Goal: Information Seeking & Learning: Check status

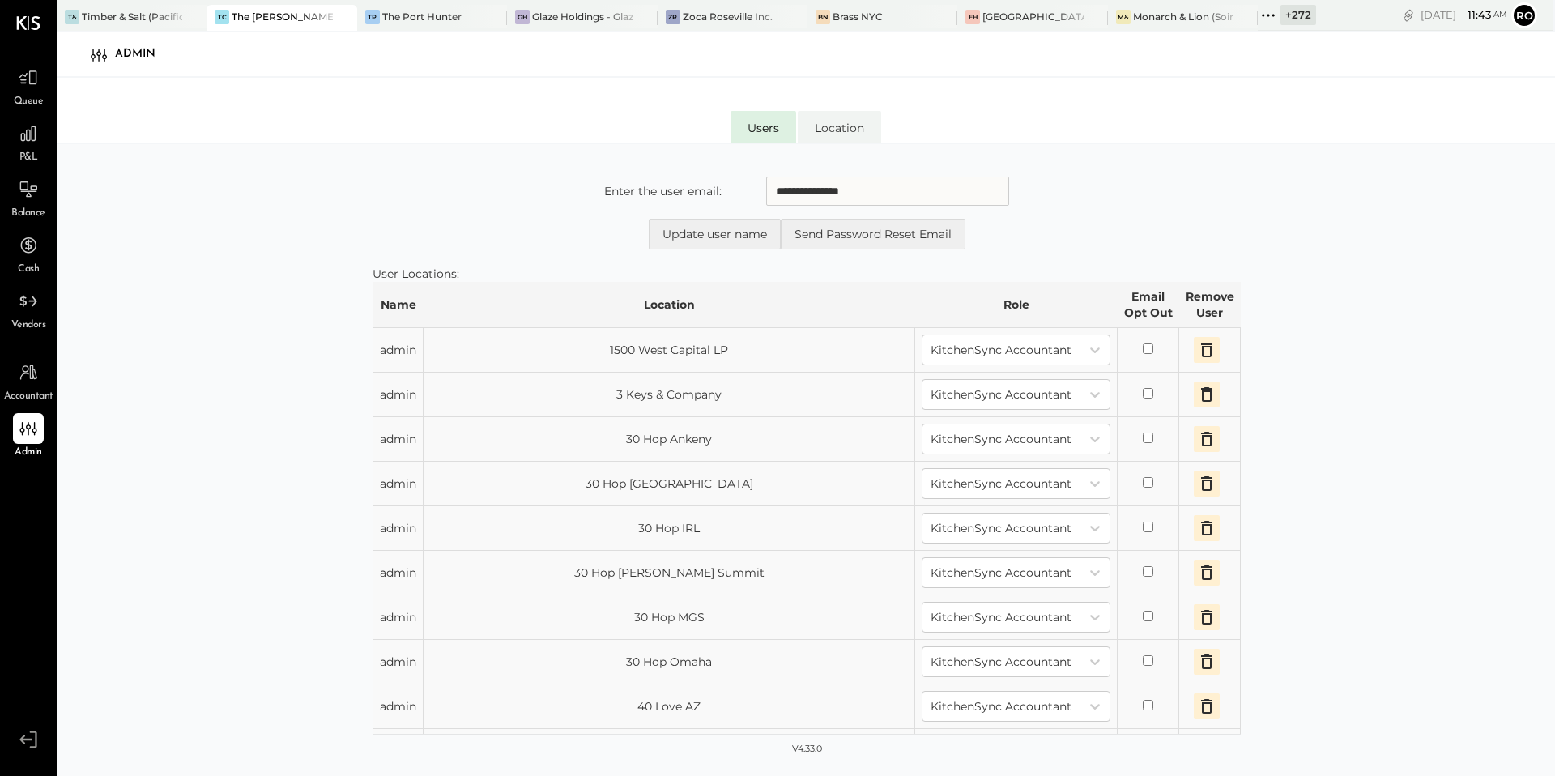
scroll to position [5651, 0]
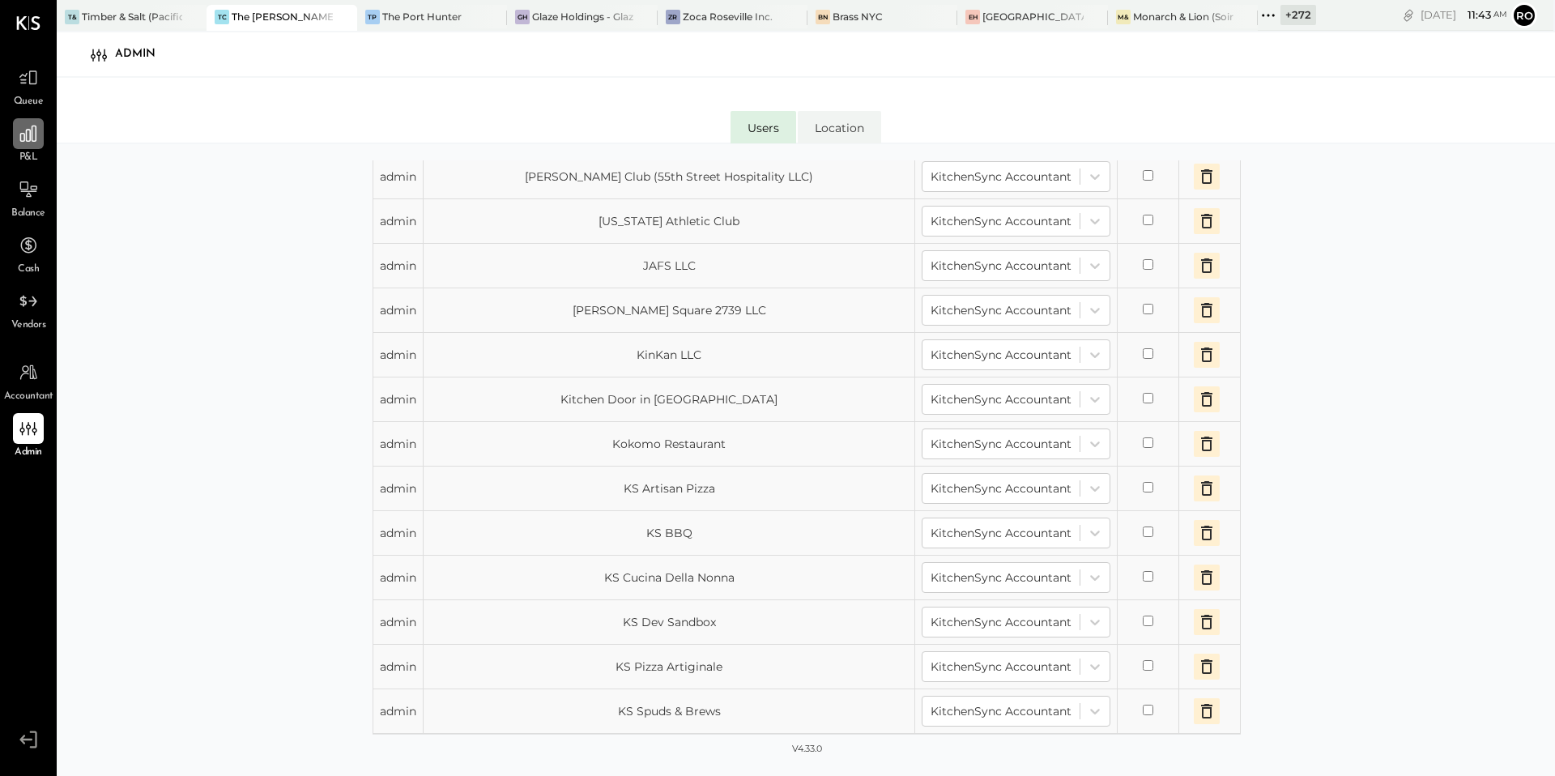
click at [39, 129] on icon at bounding box center [28, 133] width 21 height 21
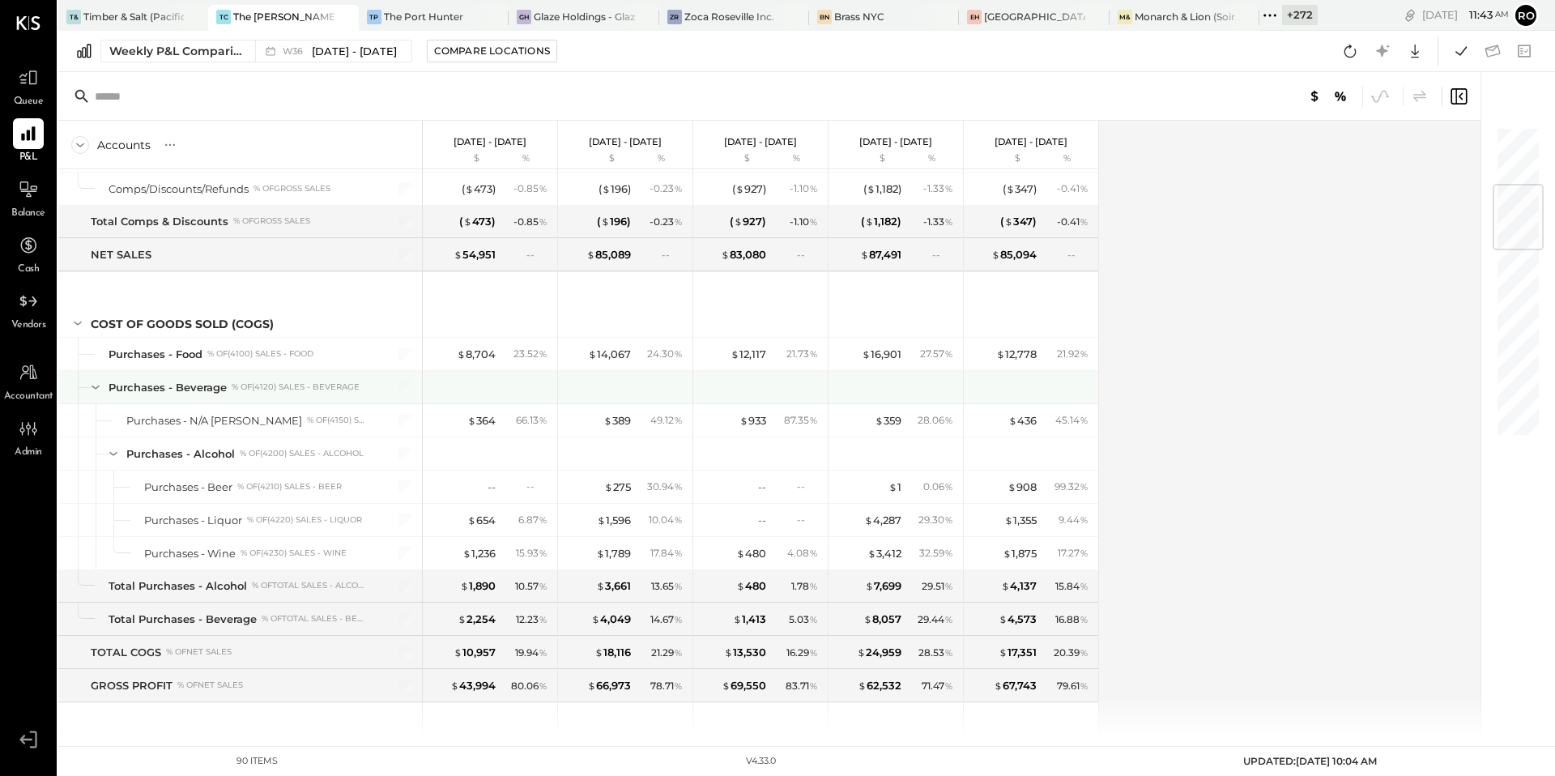
scroll to position [496, 0]
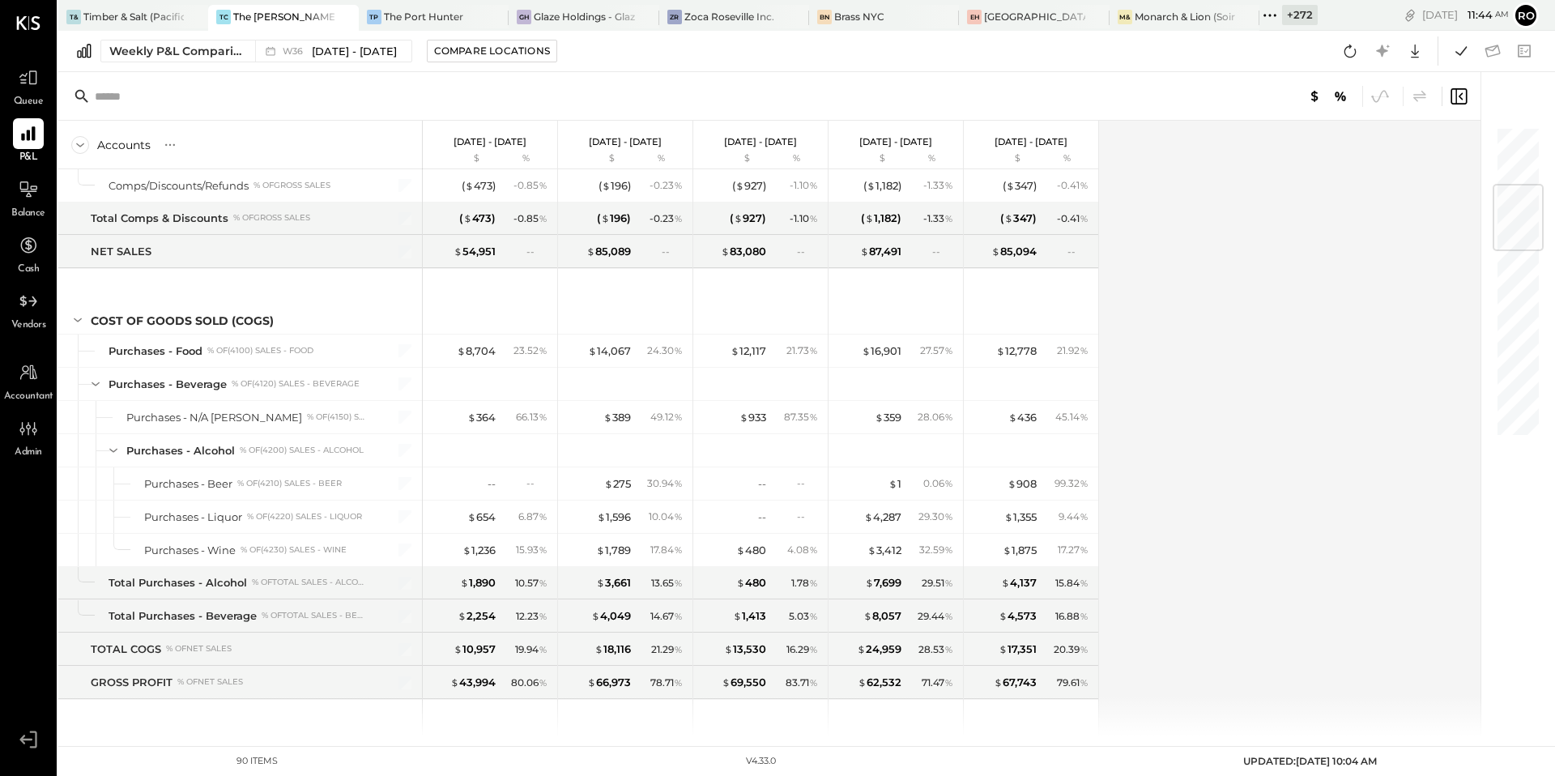
click at [1462, 93] on icon at bounding box center [1457, 96] width 19 height 19
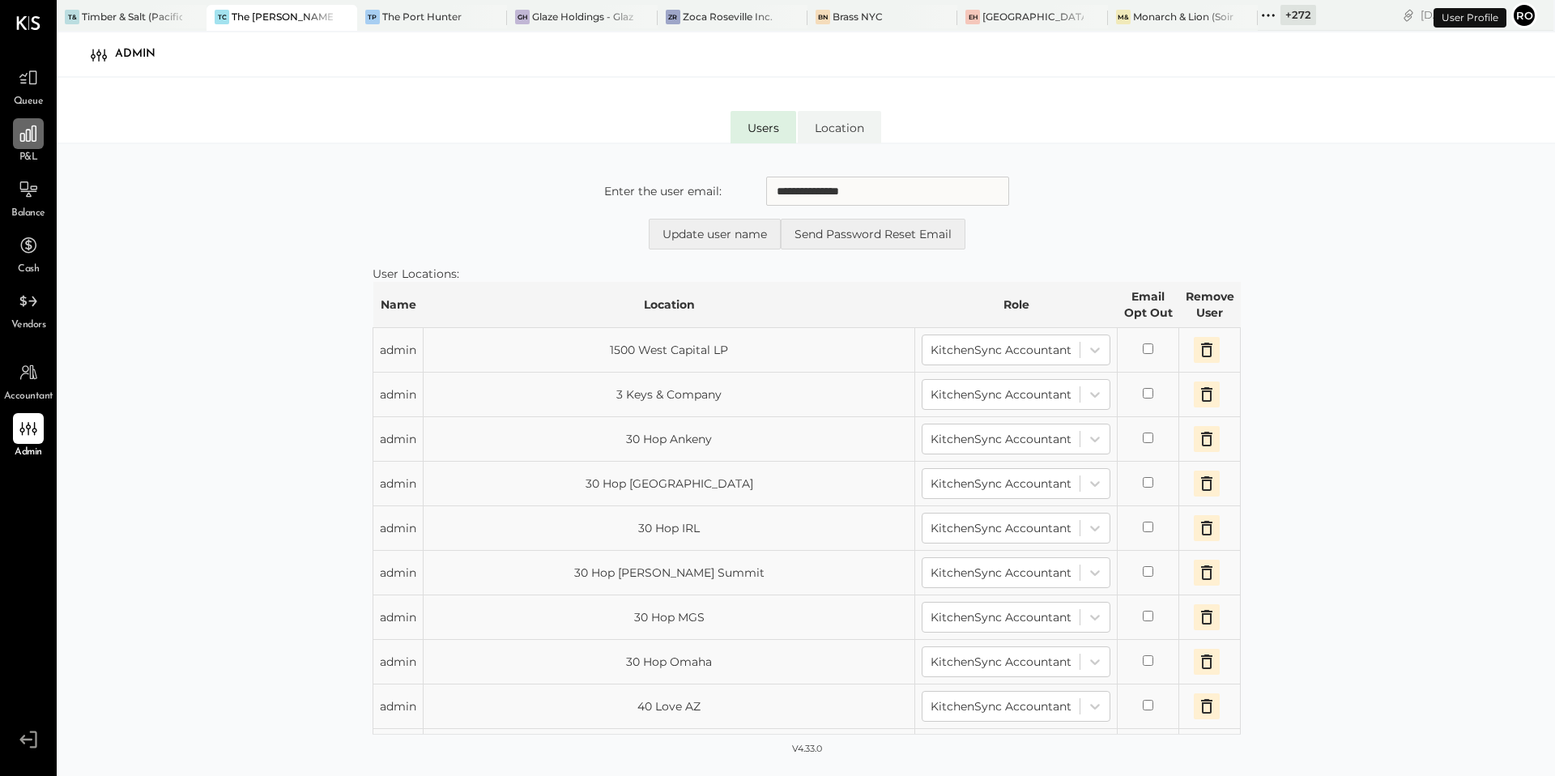
click at [30, 127] on icon at bounding box center [28, 133] width 21 height 21
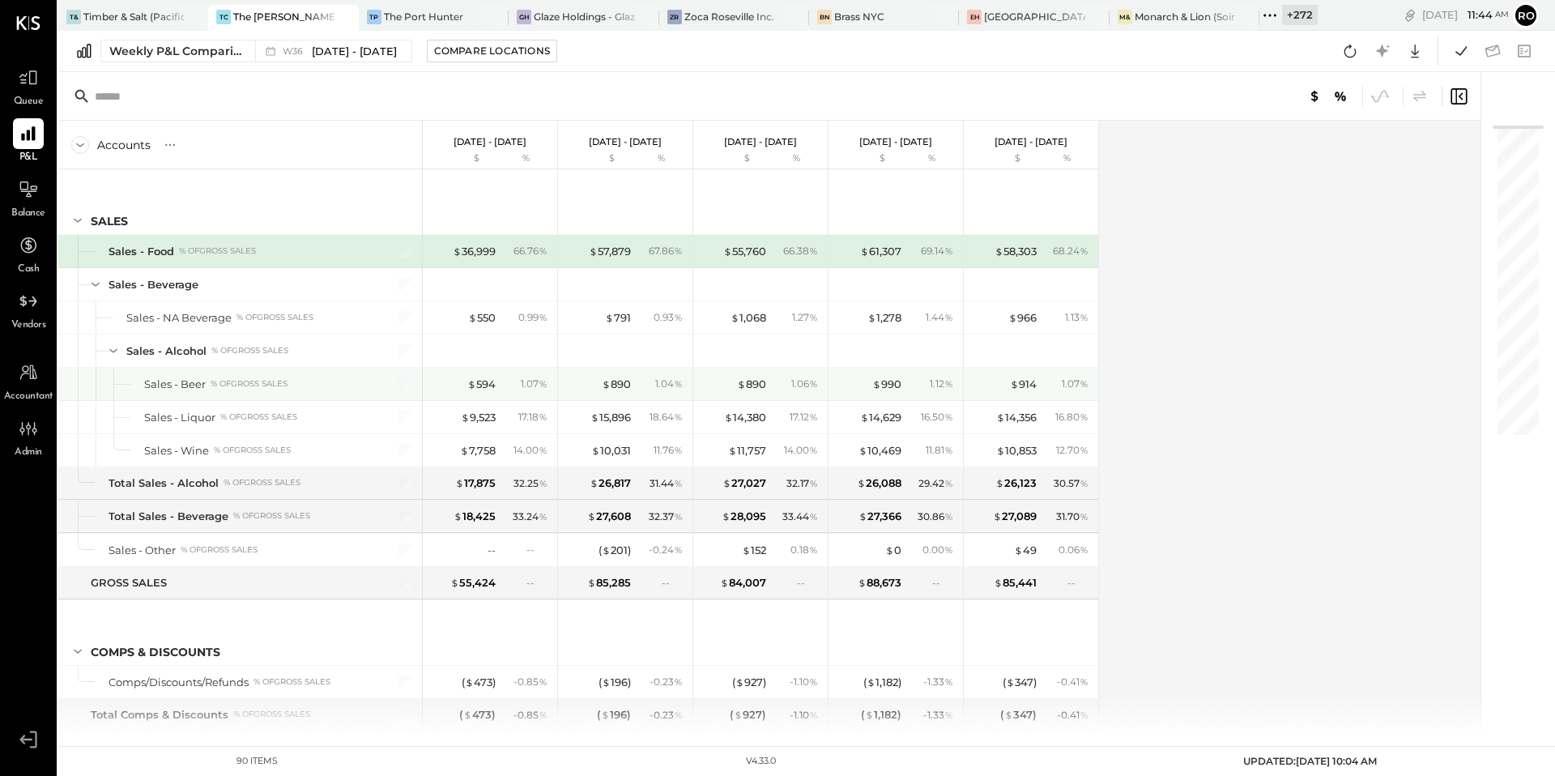
click at [717, 389] on div "$ 890" at bounding box center [733, 383] width 65 height 15
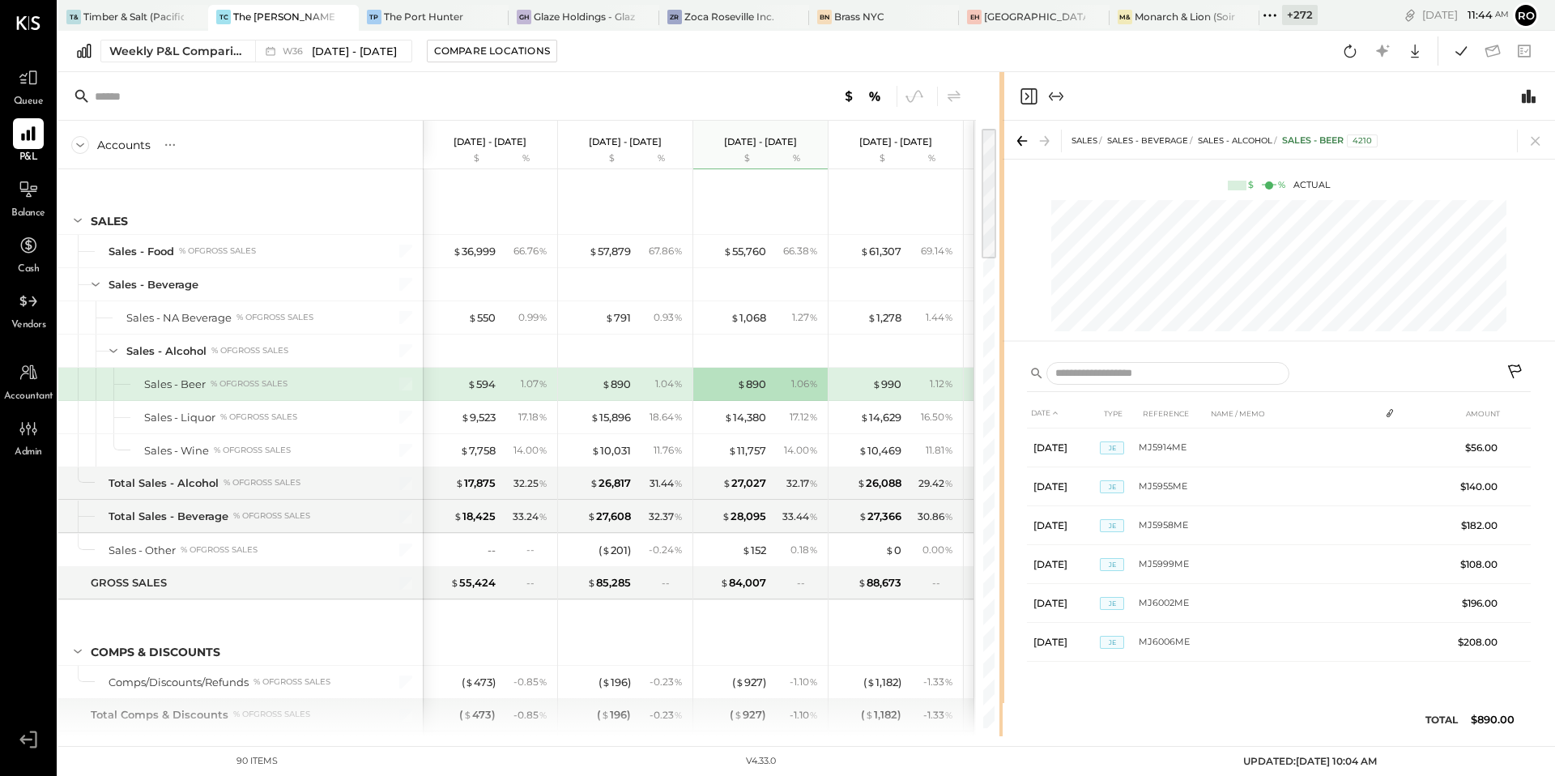
drag, startPoint x: 690, startPoint y: 110, endPoint x: 1002, endPoint y: 111, distance: 312.5
click at [1002, 111] on div "Accounts S % GL Sep 1 - 7, 2025 $ % Aug 25 - 31, 2025 $ % Aug 18 - 24, 2025 $ %…" at bounding box center [806, 404] width 1496 height 664
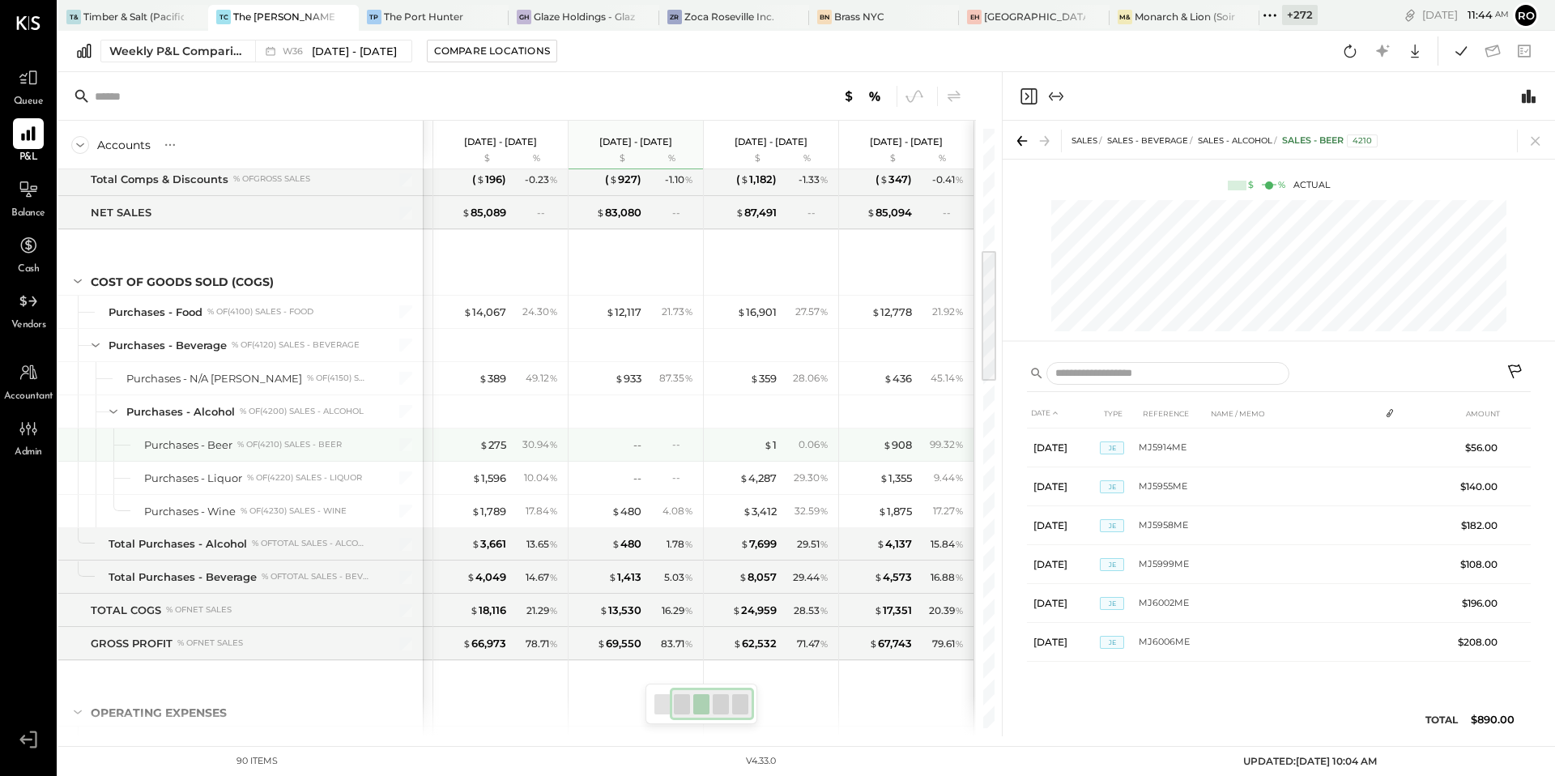
scroll to position [618, 0]
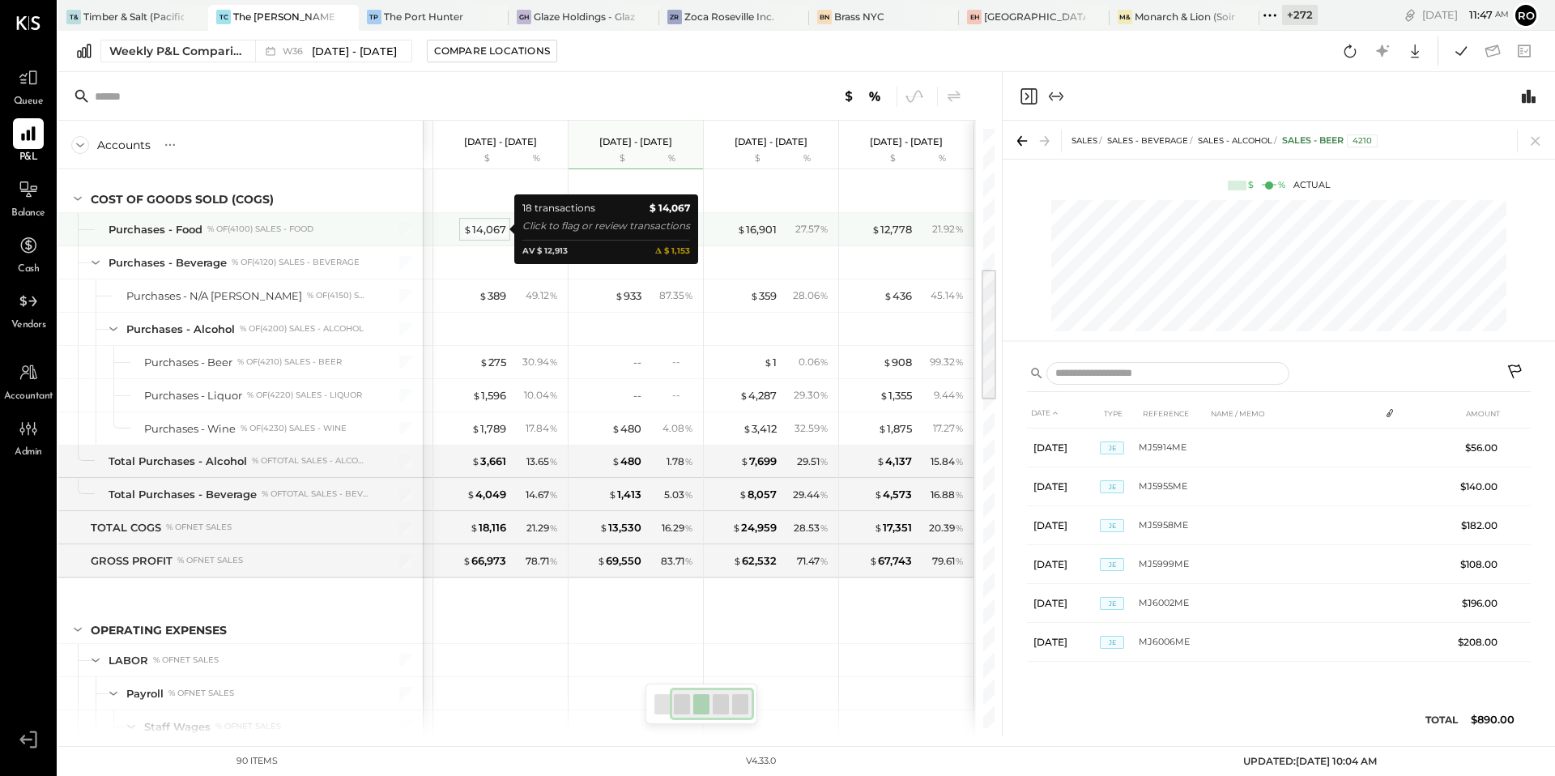
click at [481, 228] on div "$ 14,067" at bounding box center [484, 229] width 43 height 15
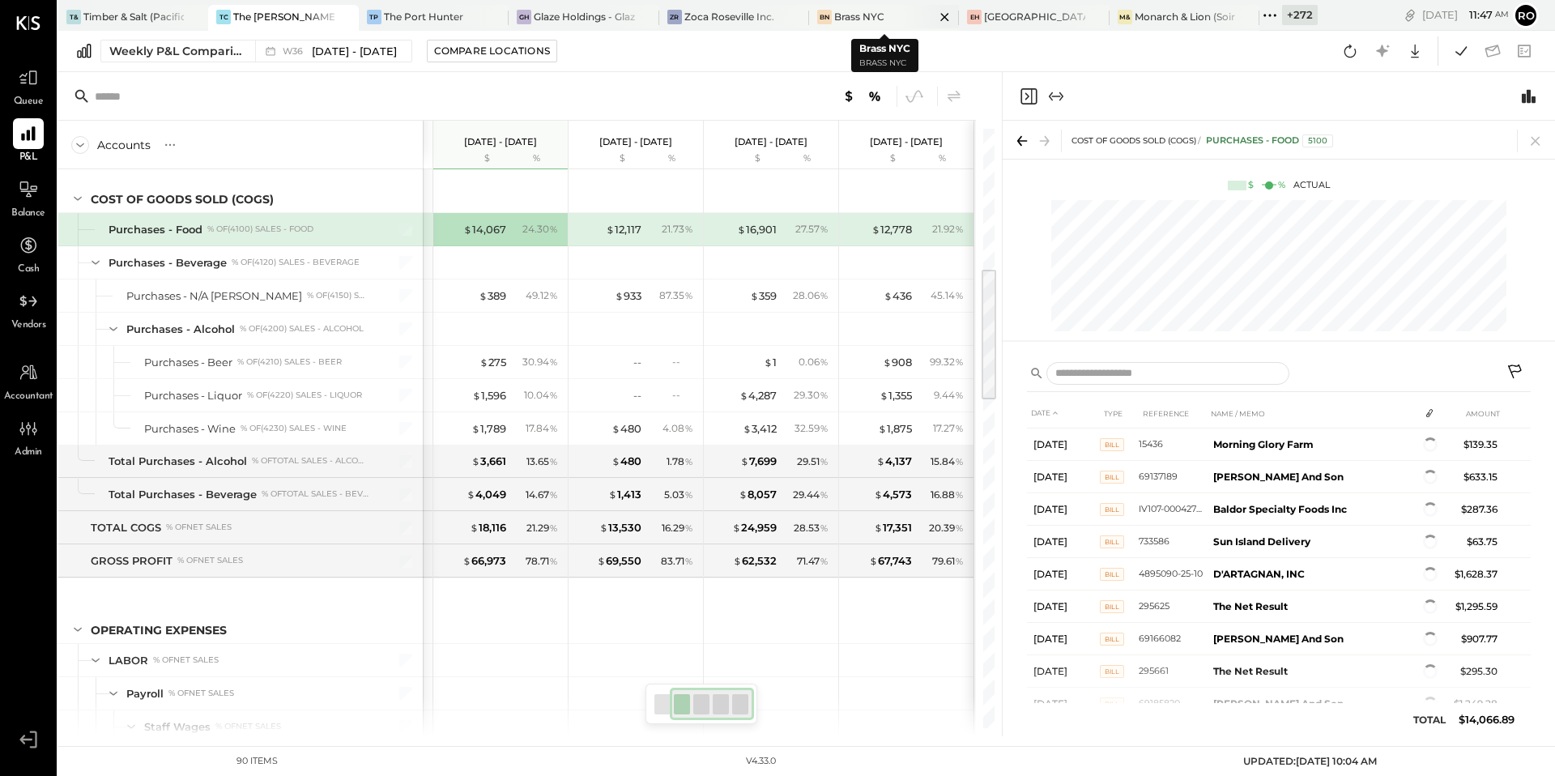
click at [896, 17] on div "BN Brass NYC" at bounding box center [871, 17] width 125 height 15
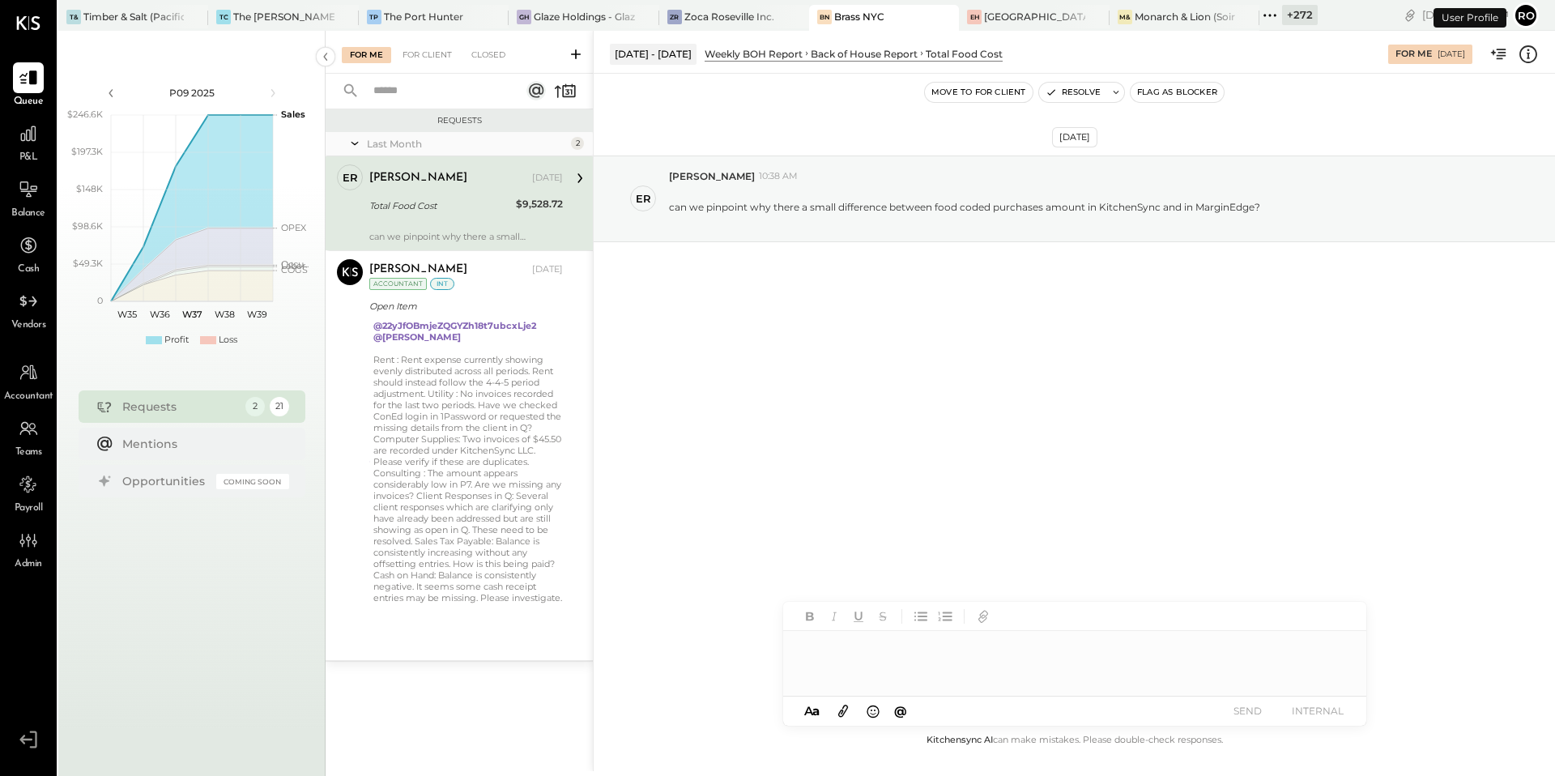
click at [15, 151] on div "P&L" at bounding box center [28, 141] width 31 height 47
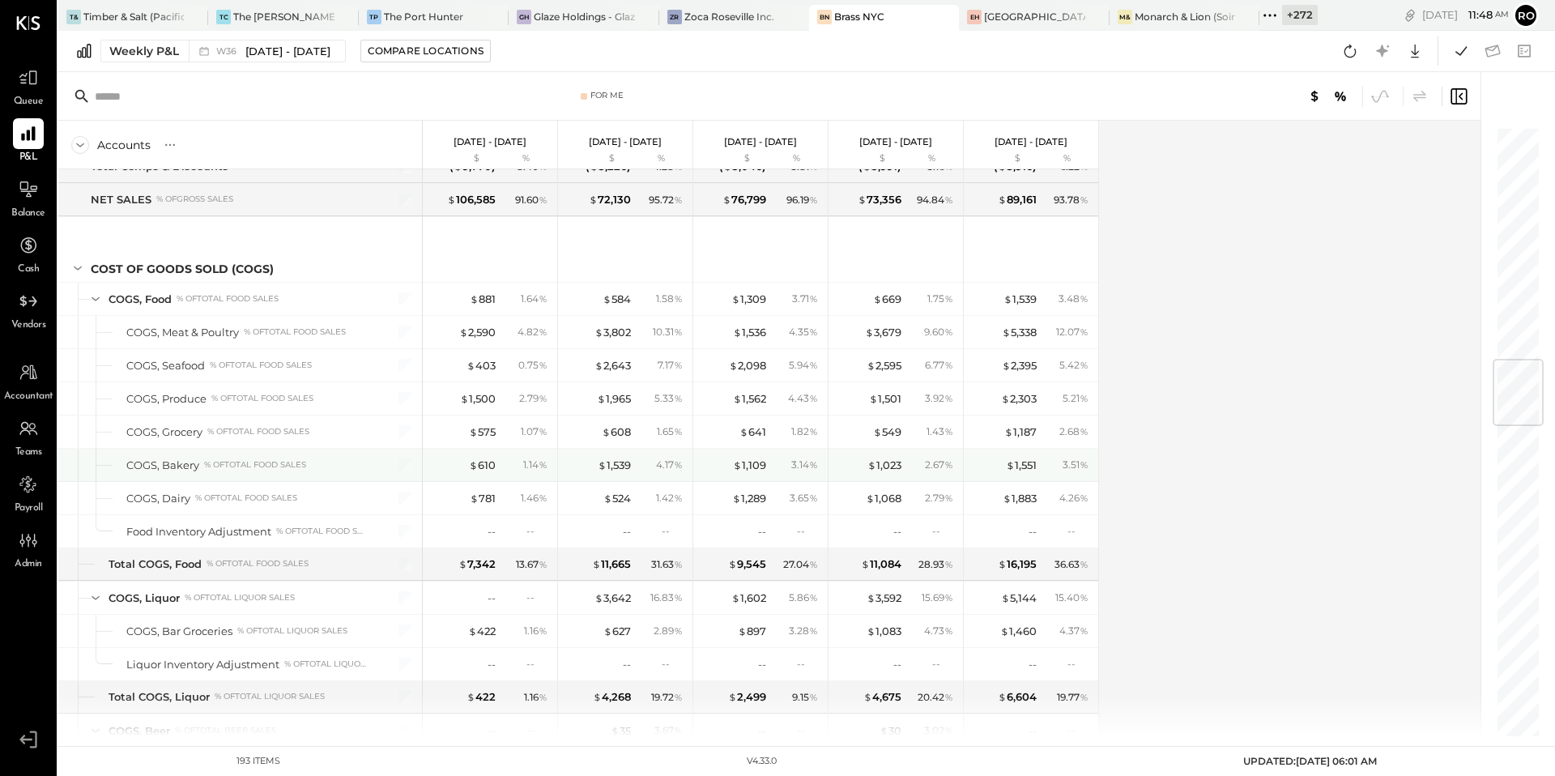
scroll to position [1984, 0]
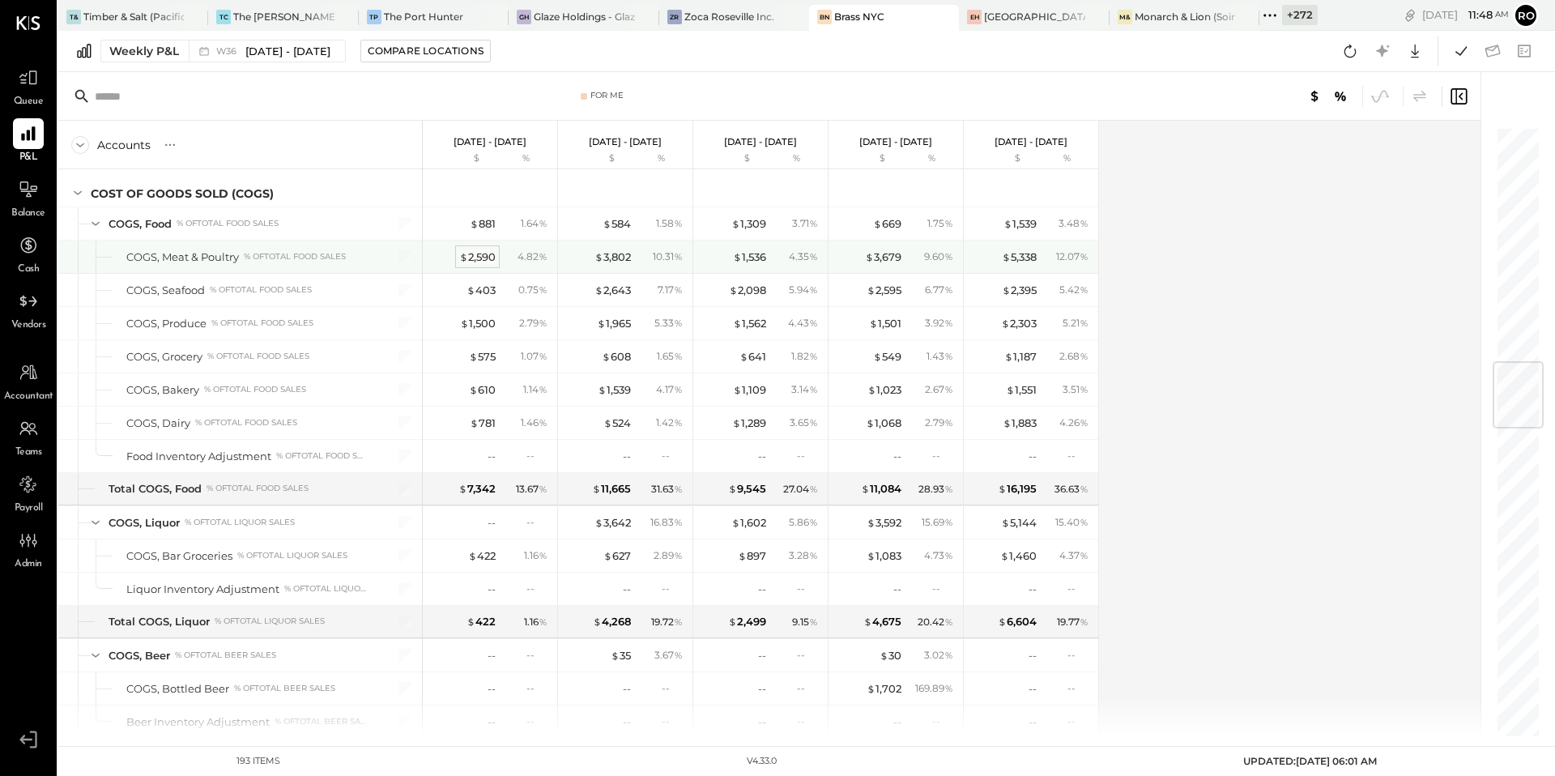
click at [475, 257] on div "$ 2,590" at bounding box center [477, 256] width 36 height 15
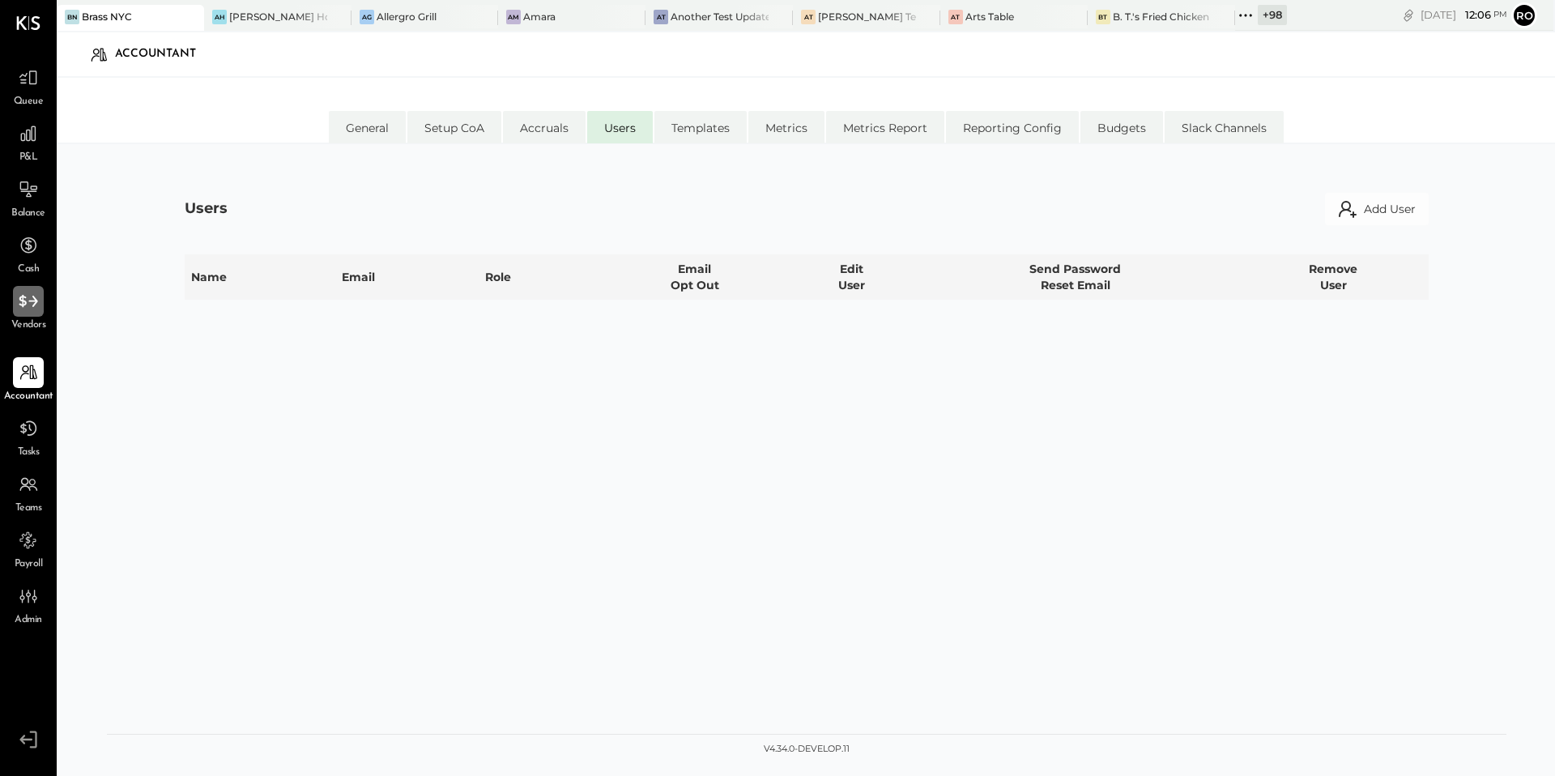
click at [26, 306] on icon at bounding box center [28, 301] width 21 height 21
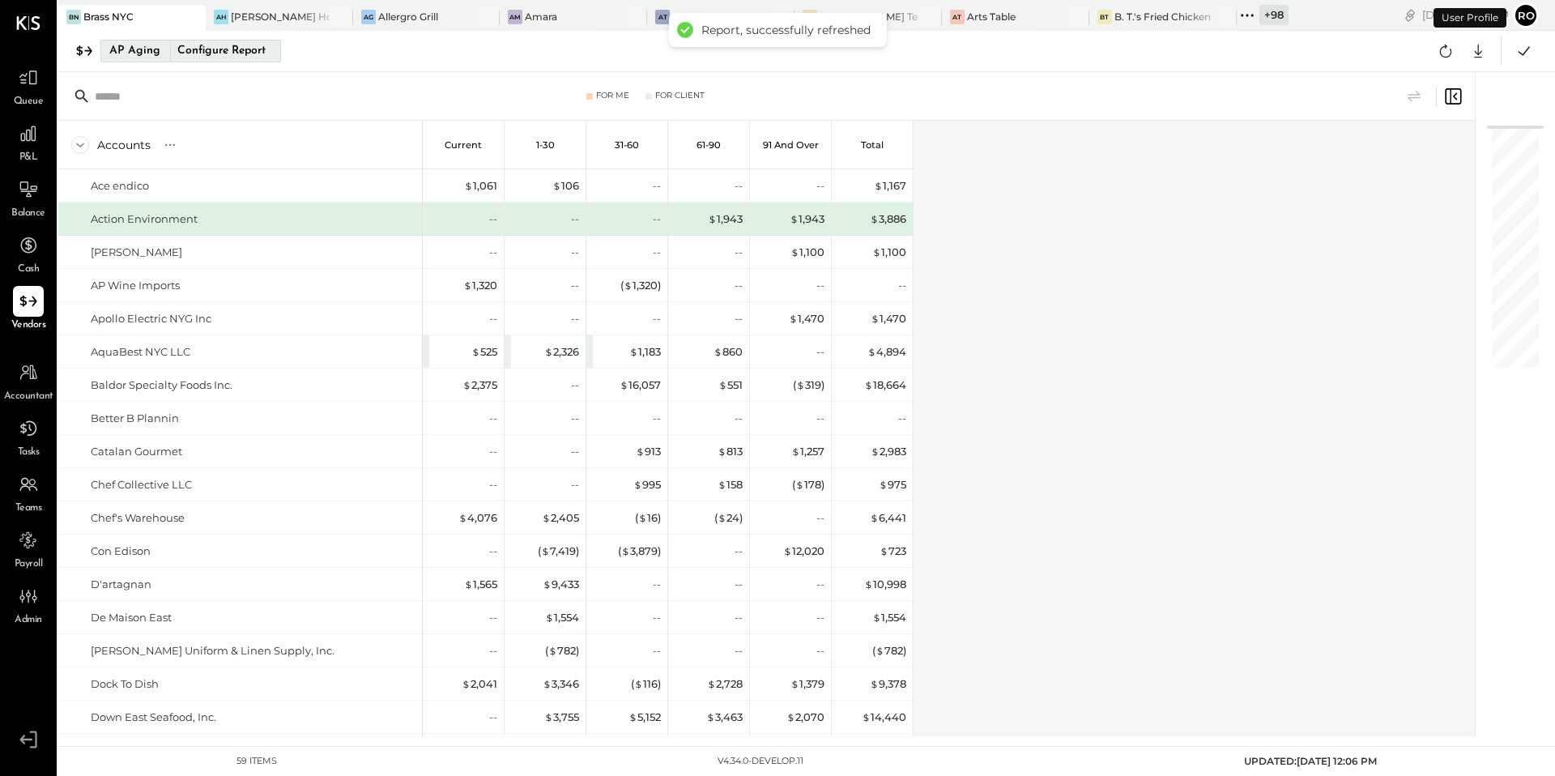
click at [211, 52] on div "Configure Report" at bounding box center [221, 50] width 102 height 21
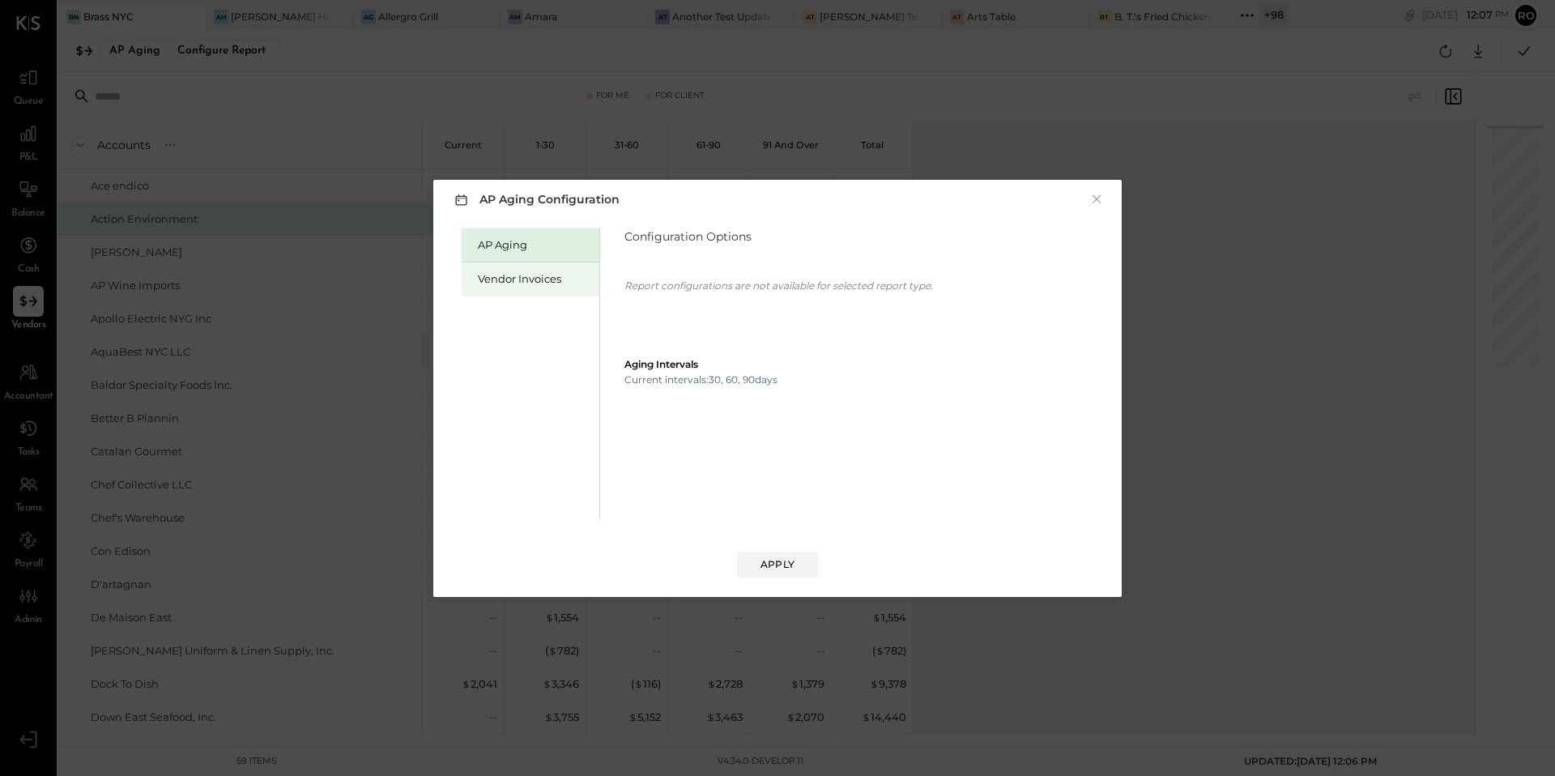
click at [573, 279] on div "Vendor Invoices" at bounding box center [534, 278] width 113 height 15
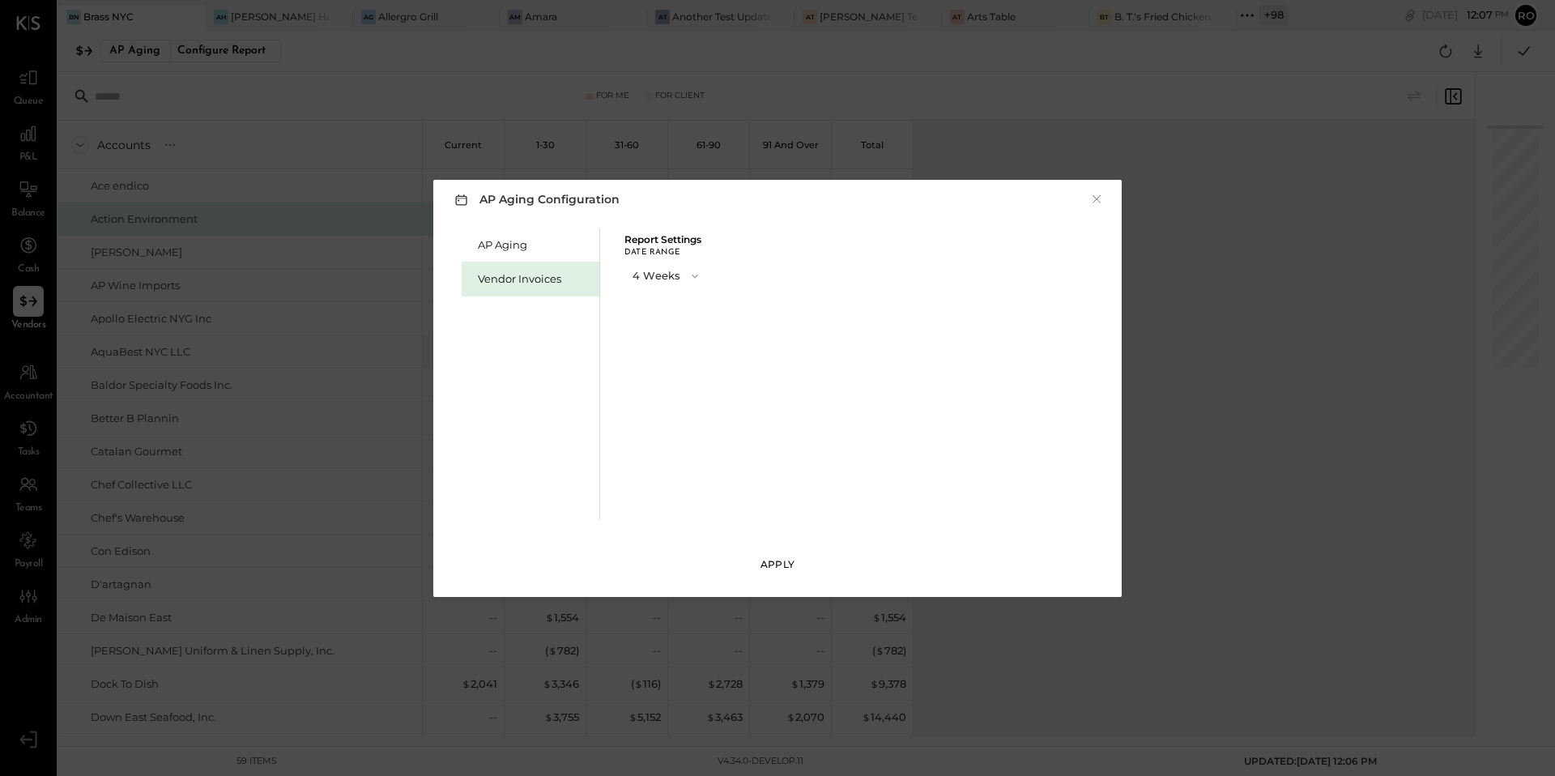
click at [776, 559] on div "Apply" at bounding box center [777, 564] width 34 height 14
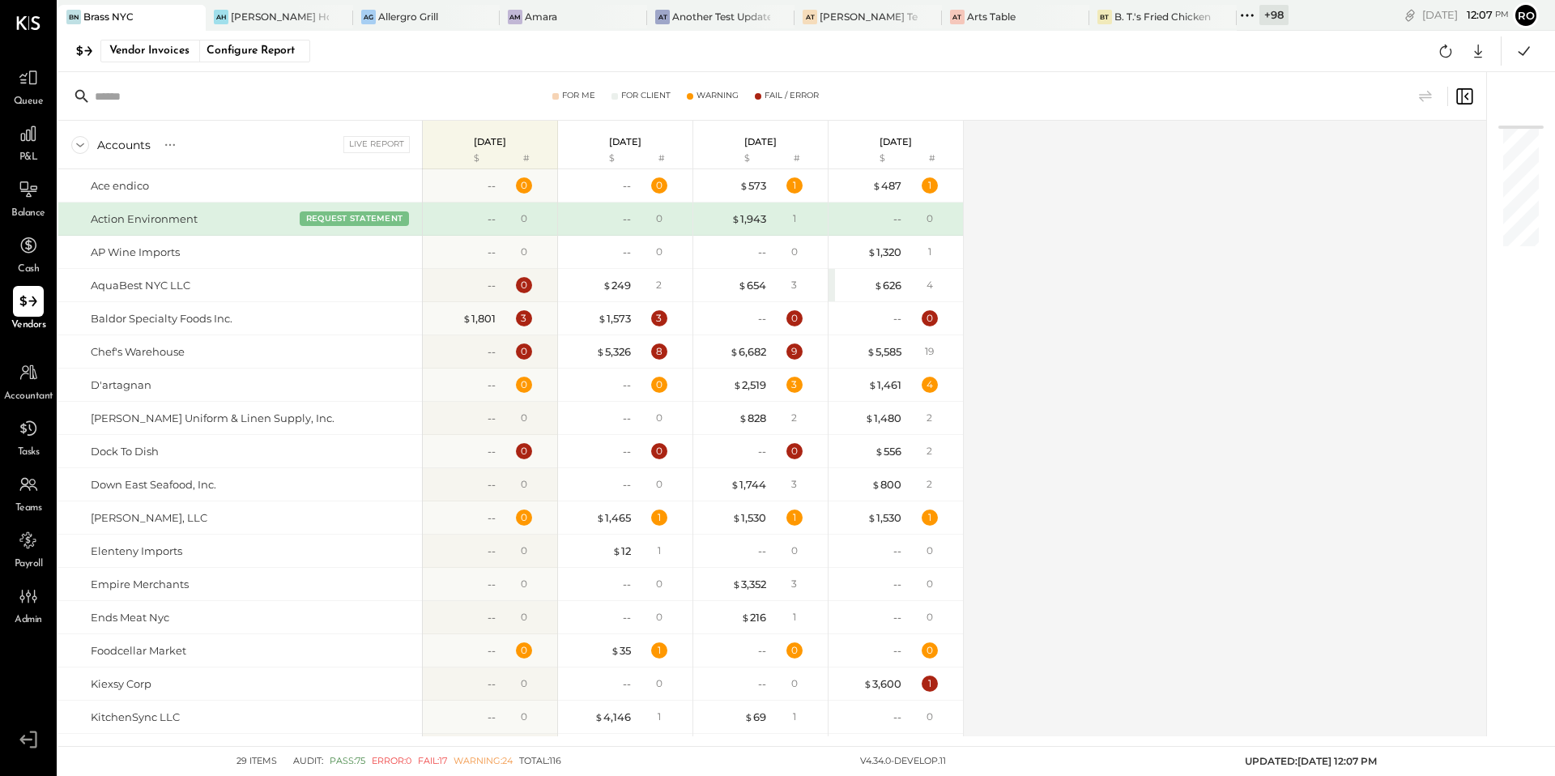
click at [1236, 14] on icon at bounding box center [1246, 15] width 21 height 21
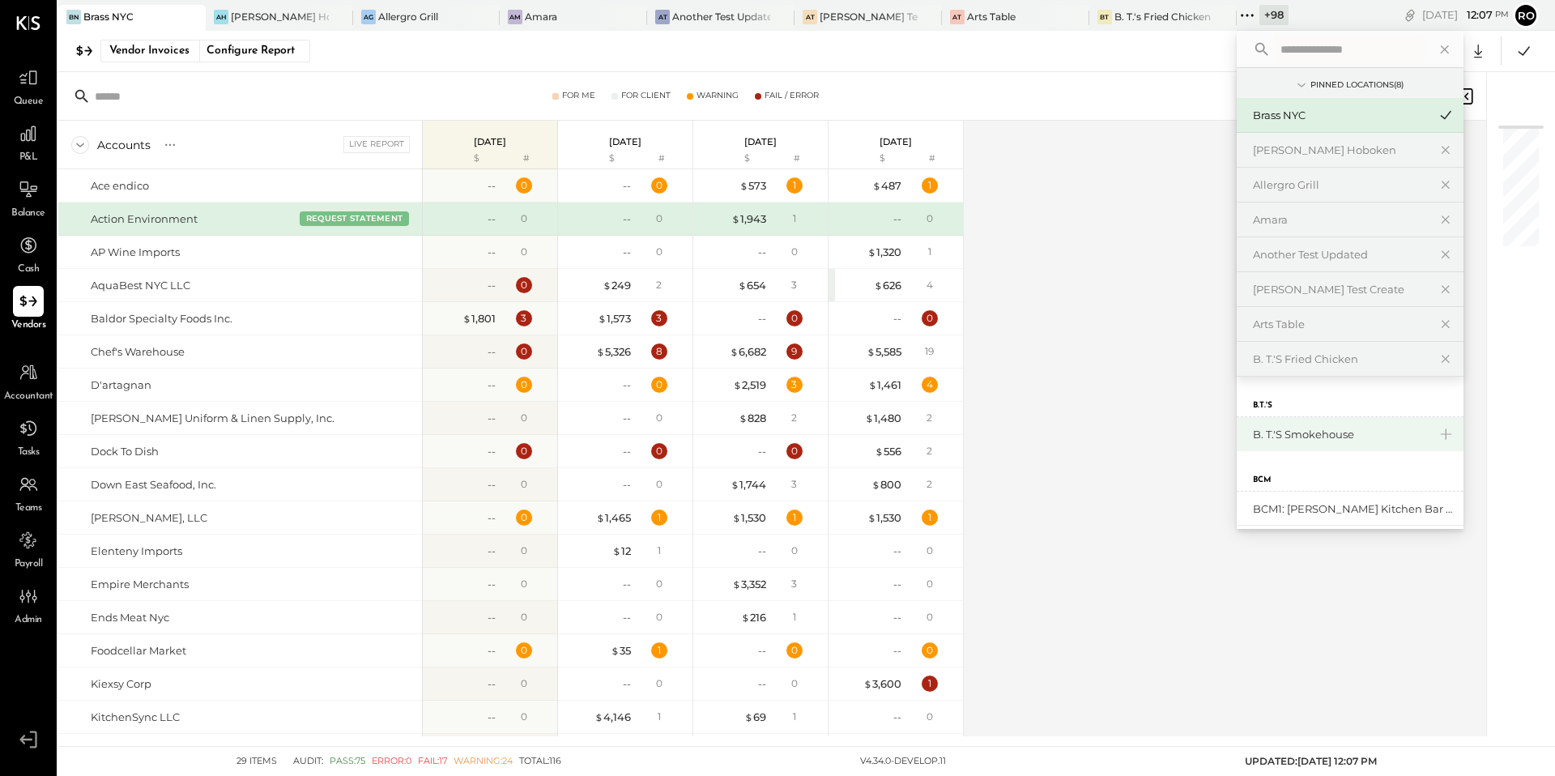
click at [1253, 433] on div "B. T.'s Smokehouse" at bounding box center [1340, 434] width 175 height 15
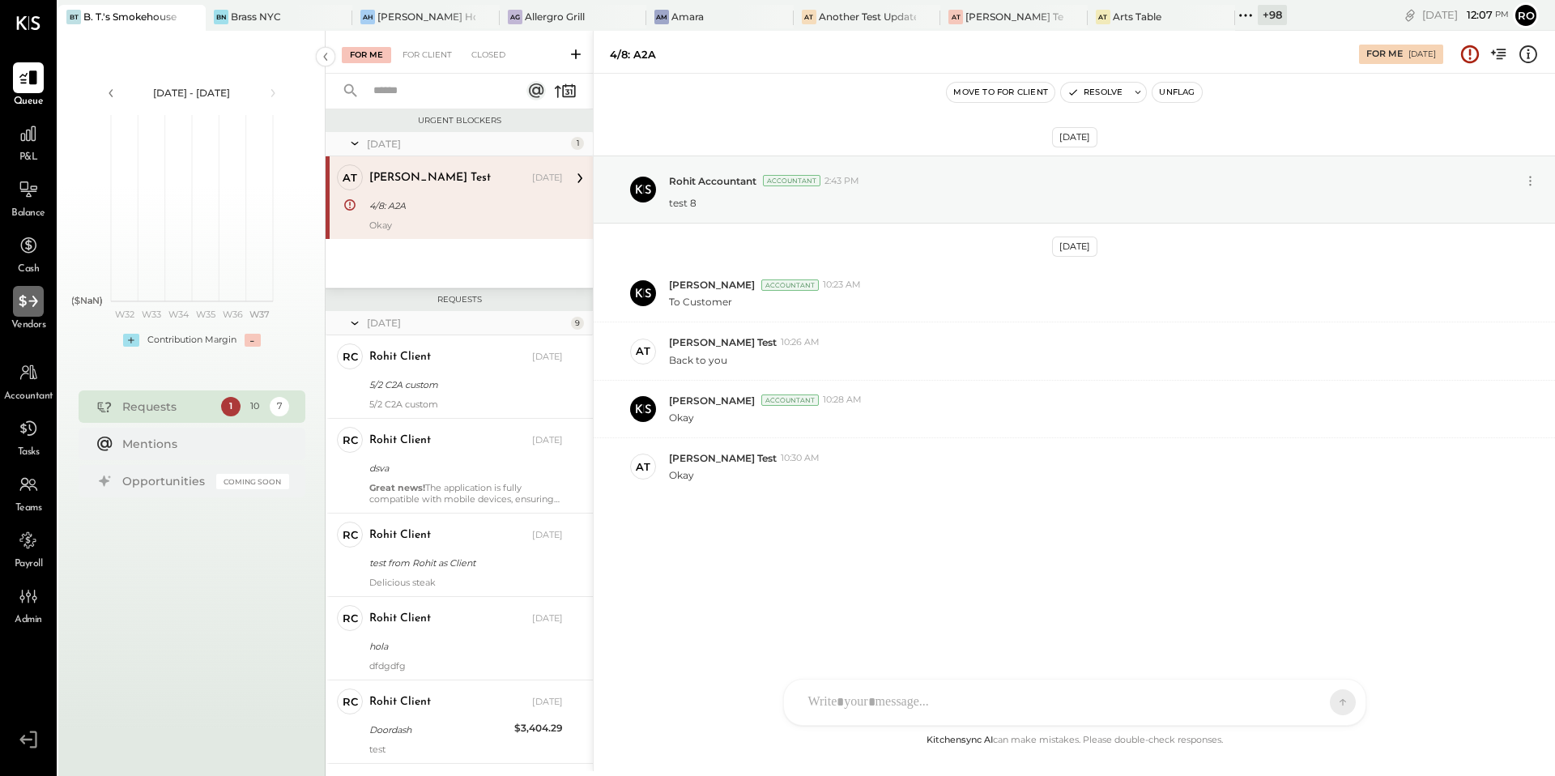
click at [34, 308] on icon at bounding box center [28, 301] width 21 height 21
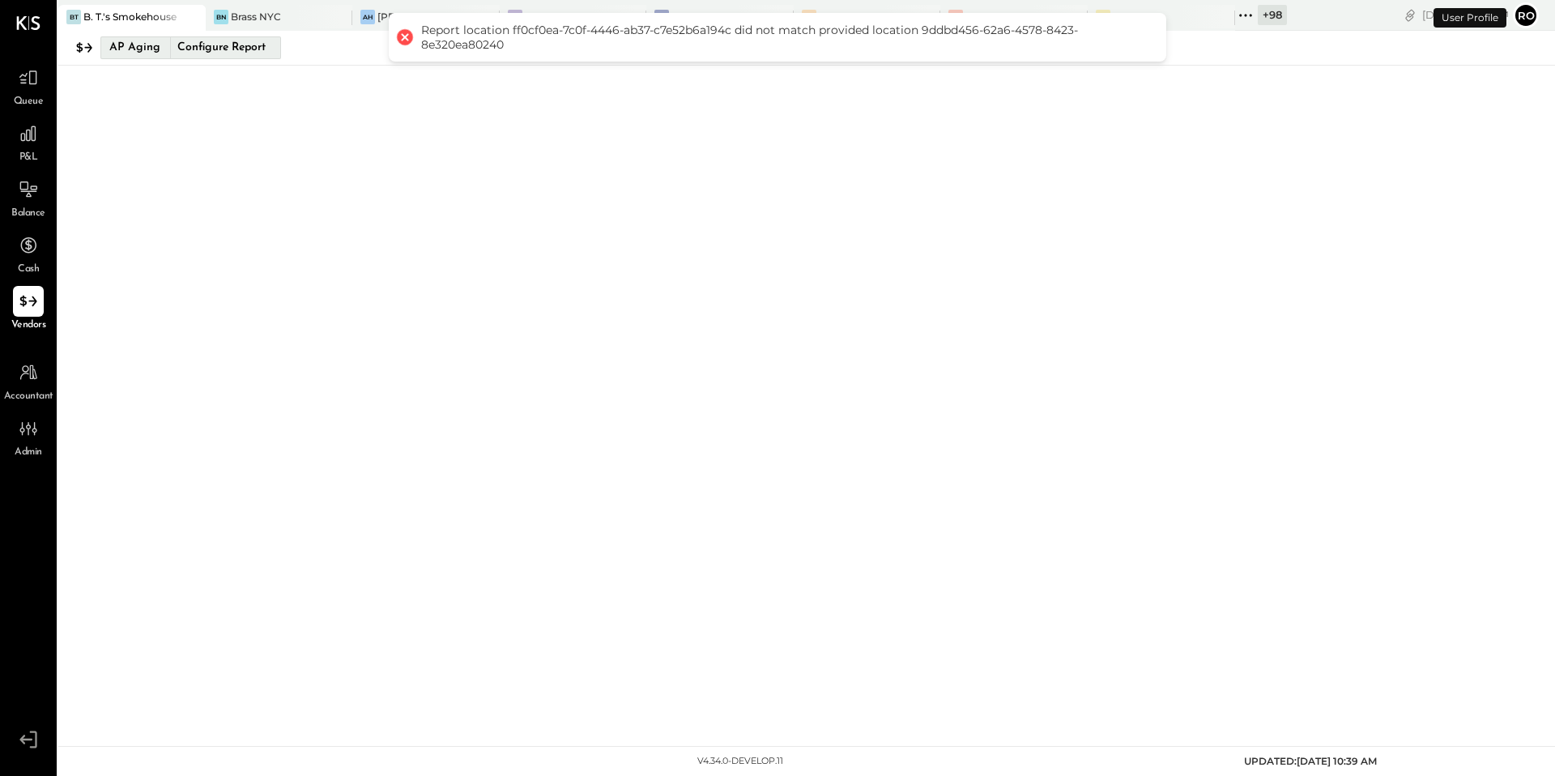
click at [164, 48] on button "AP Aging Configure Report" at bounding box center [190, 47] width 181 height 23
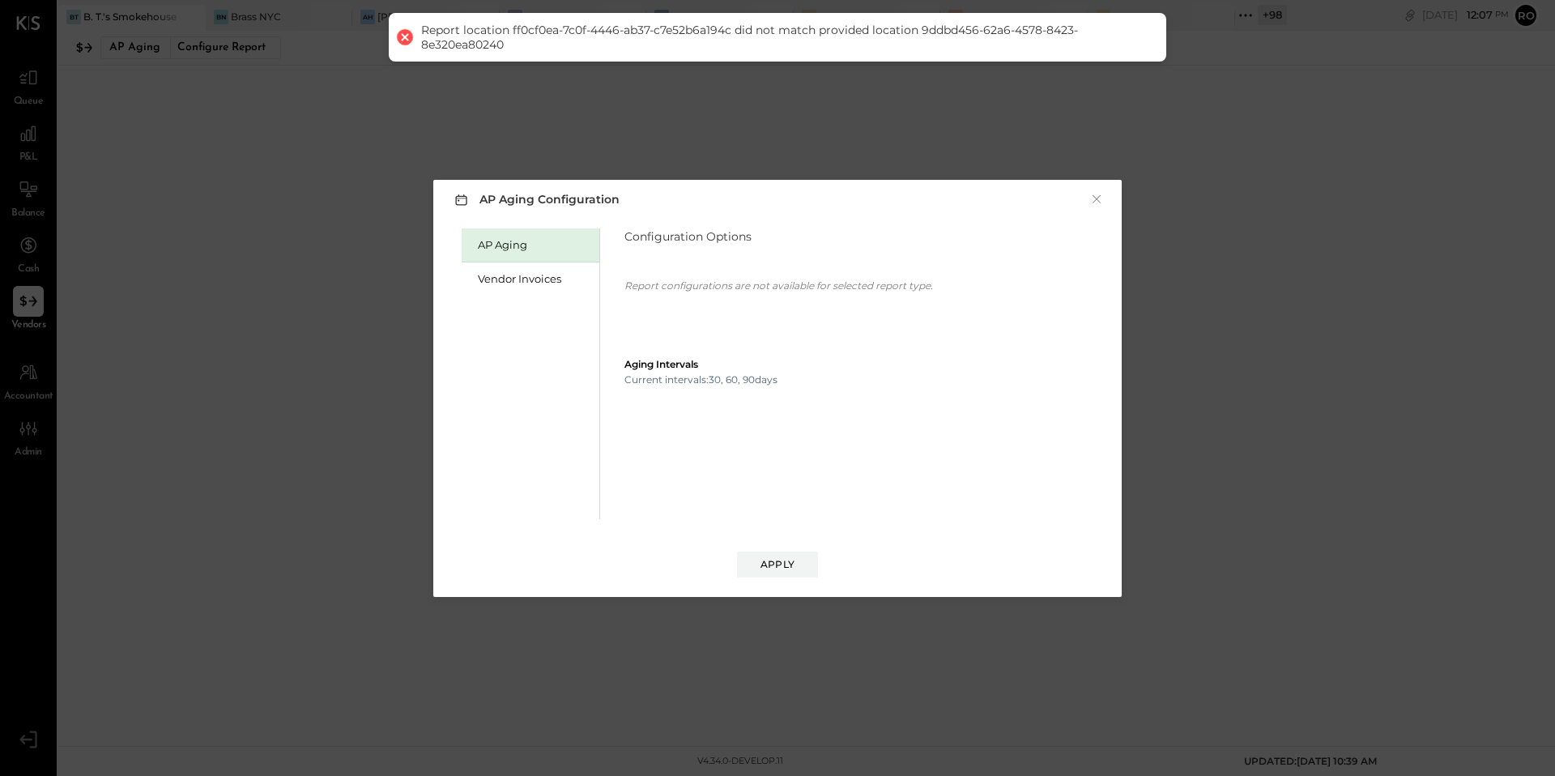
click at [278, 229] on div "AP Aging Configuration × AP Aging Vendor Invoices Configuration Options Report …" at bounding box center [777, 388] width 1555 height 776
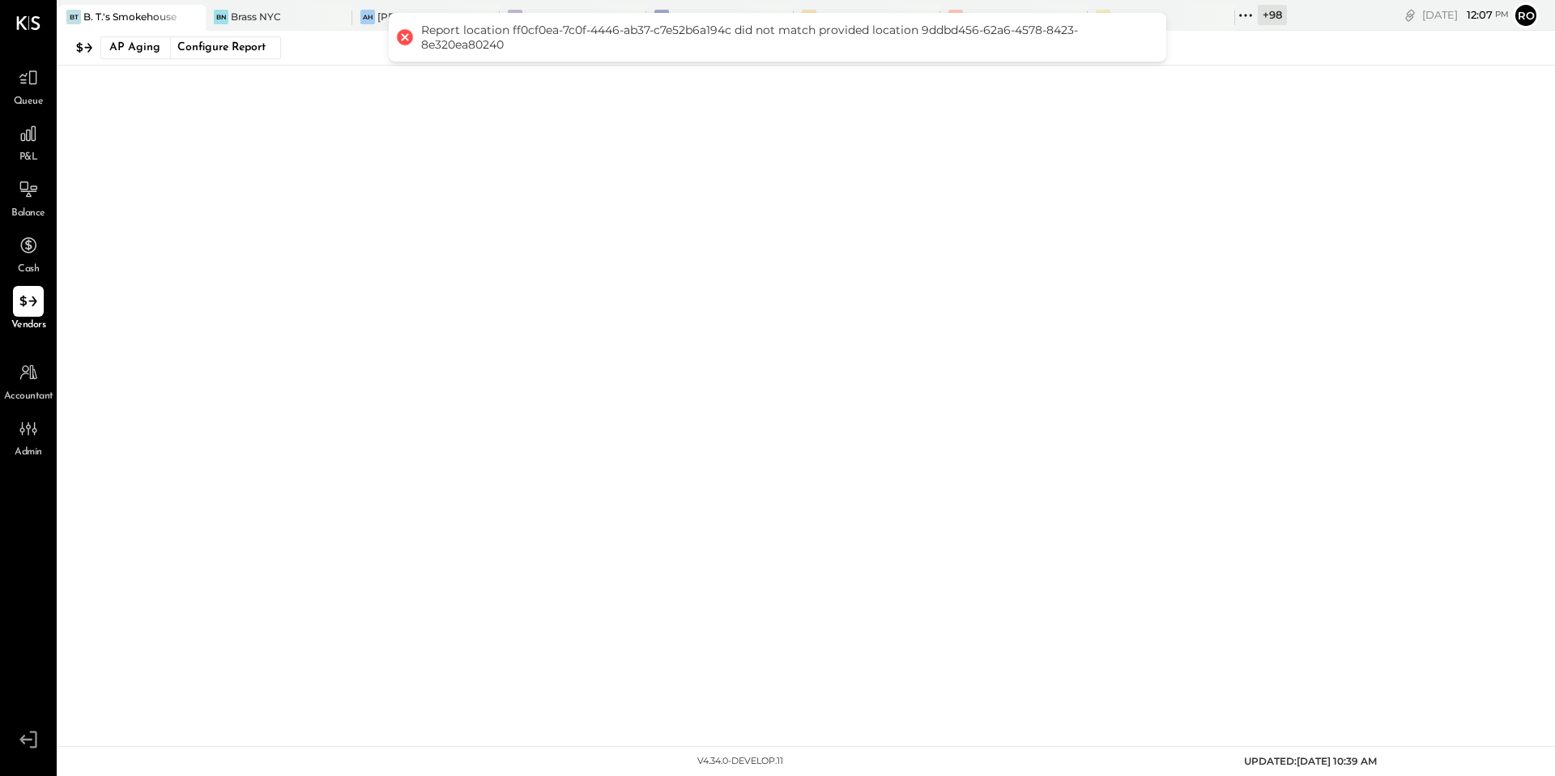
click at [1235, 17] on icon at bounding box center [1245, 15] width 21 height 21
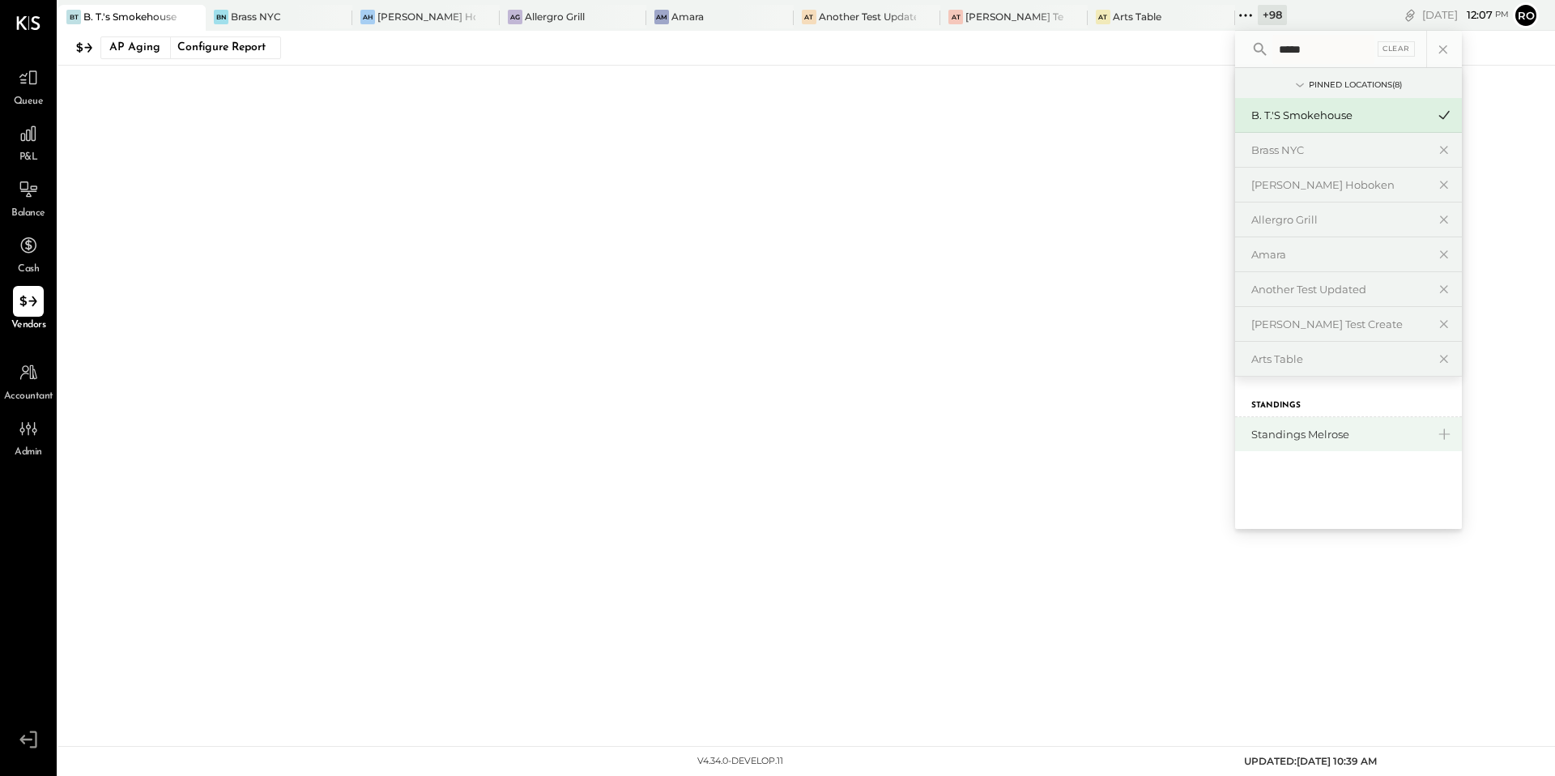
type input "*****"
click at [1285, 429] on div "Standings Melrose" at bounding box center [1338, 434] width 175 height 15
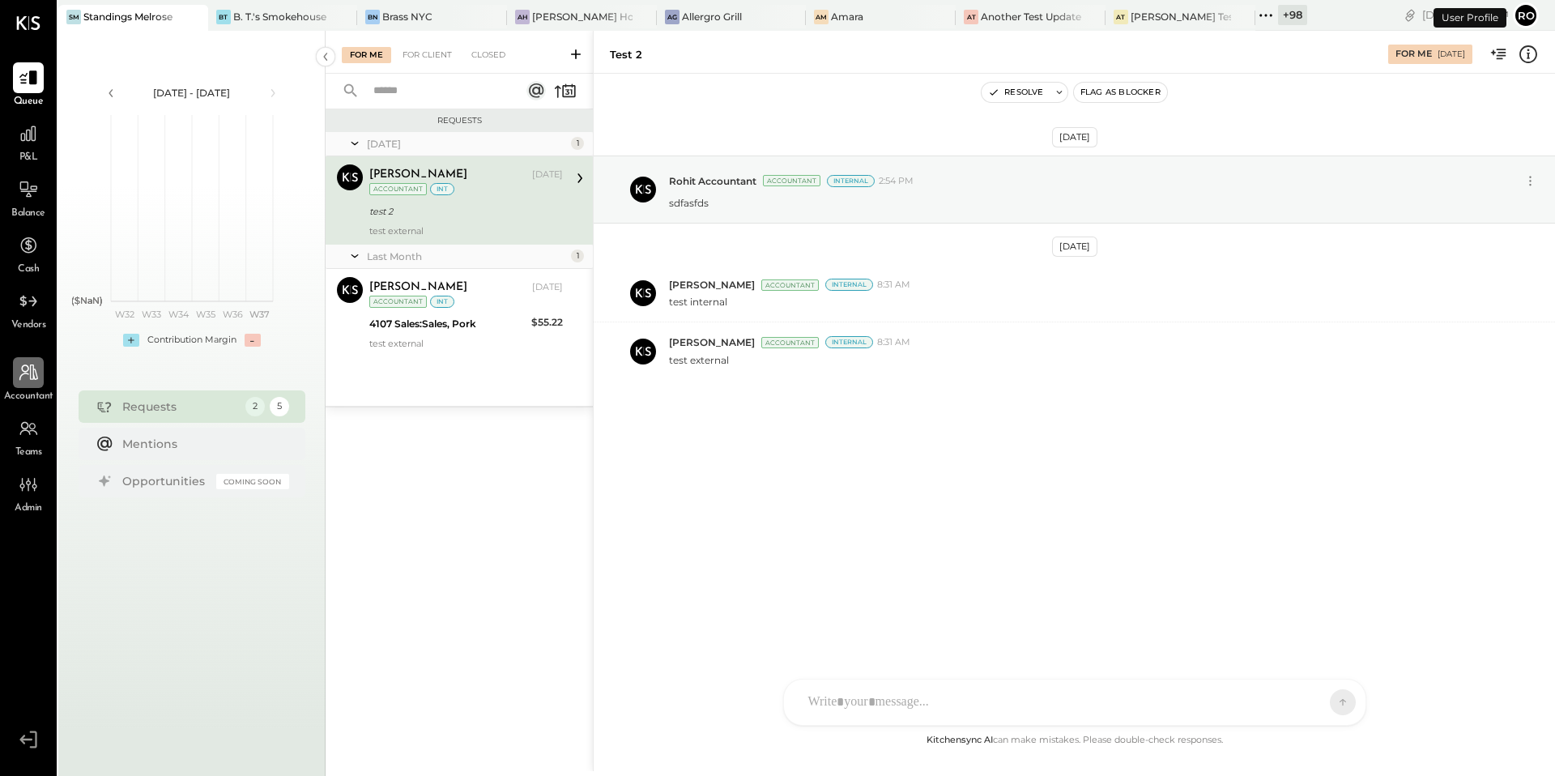
click at [40, 370] on div at bounding box center [28, 372] width 31 height 31
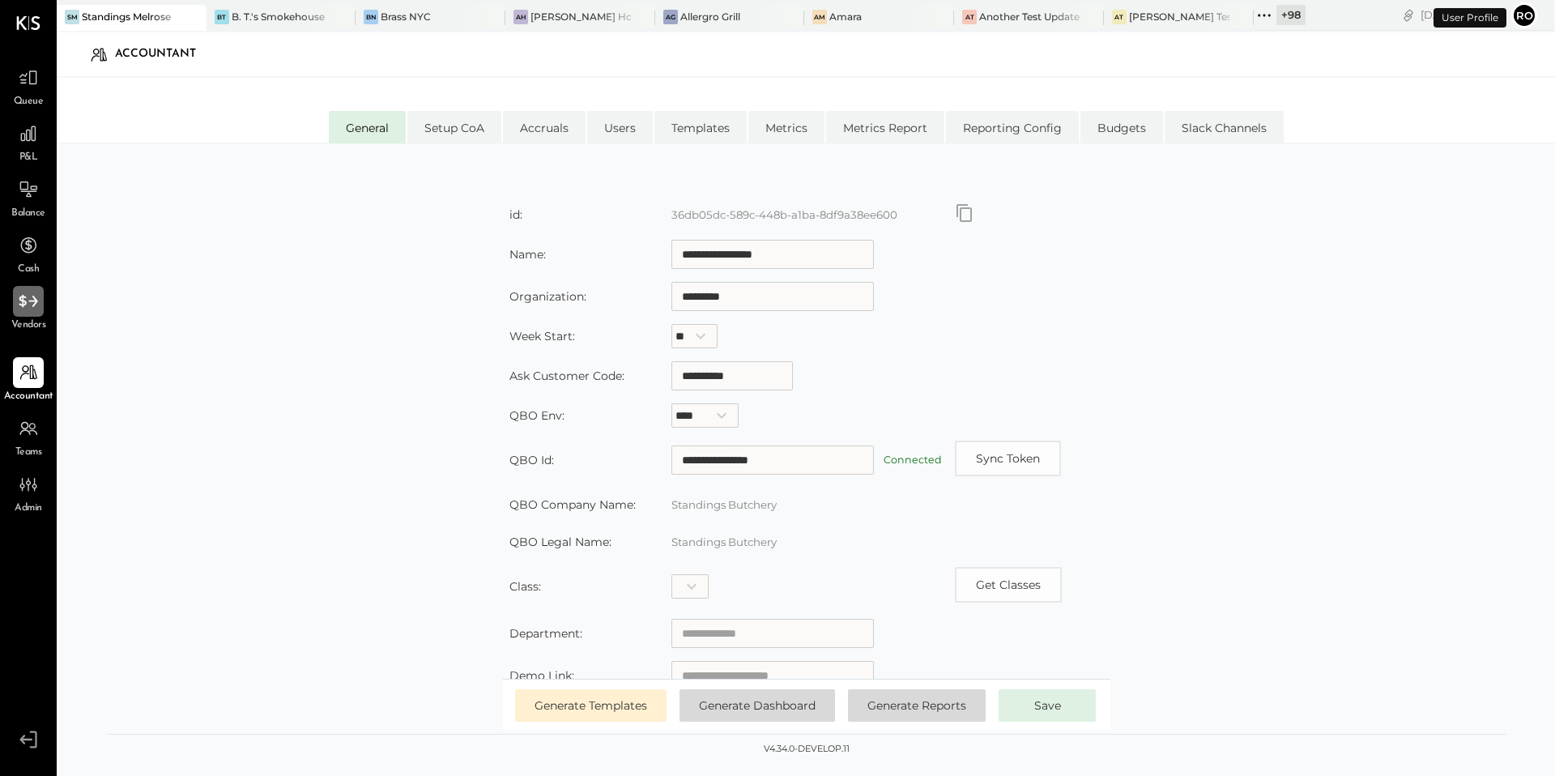
click at [27, 314] on div at bounding box center [28, 301] width 31 height 31
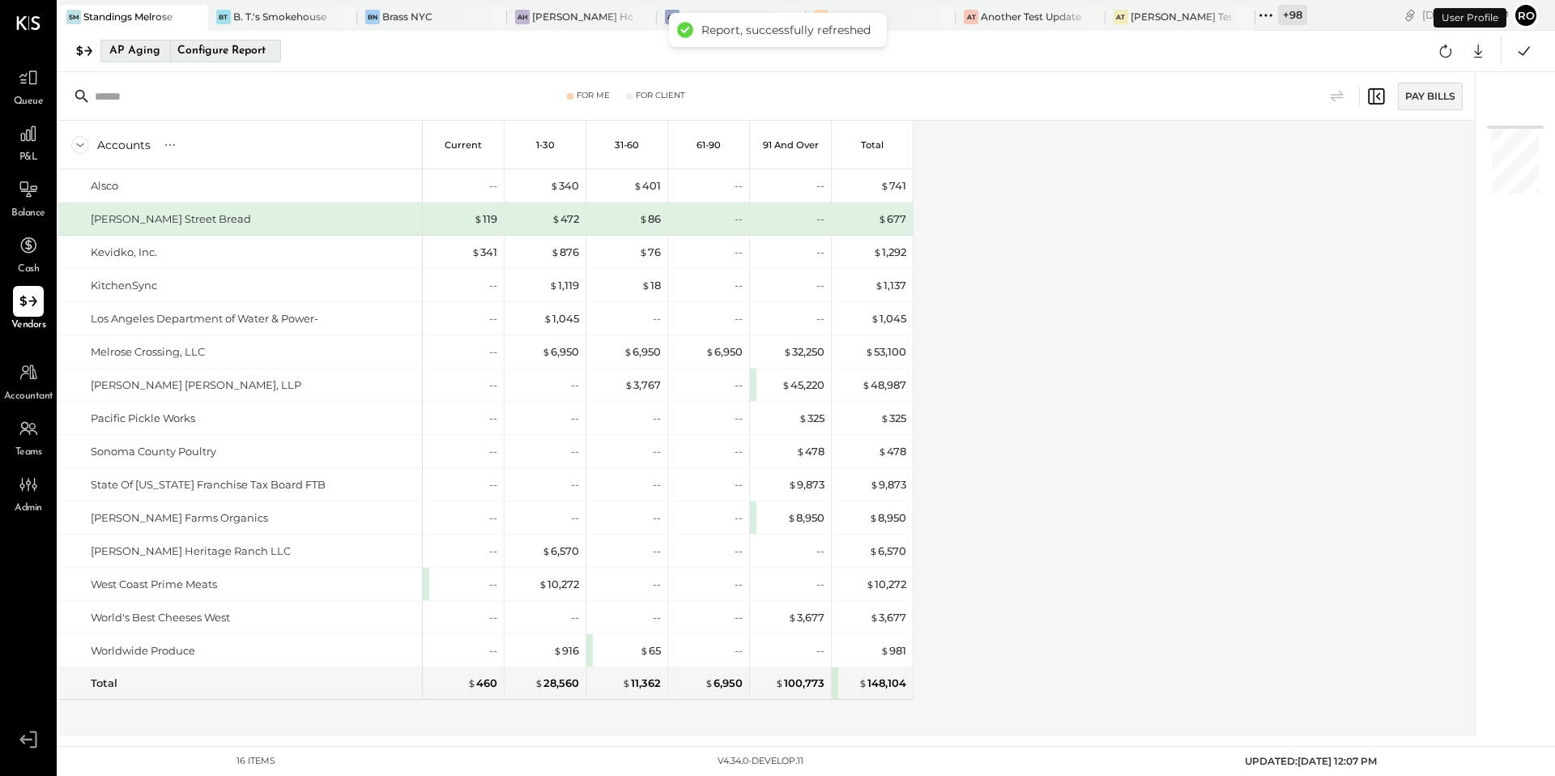
click at [135, 42] on div "AP Aging" at bounding box center [134, 51] width 51 height 26
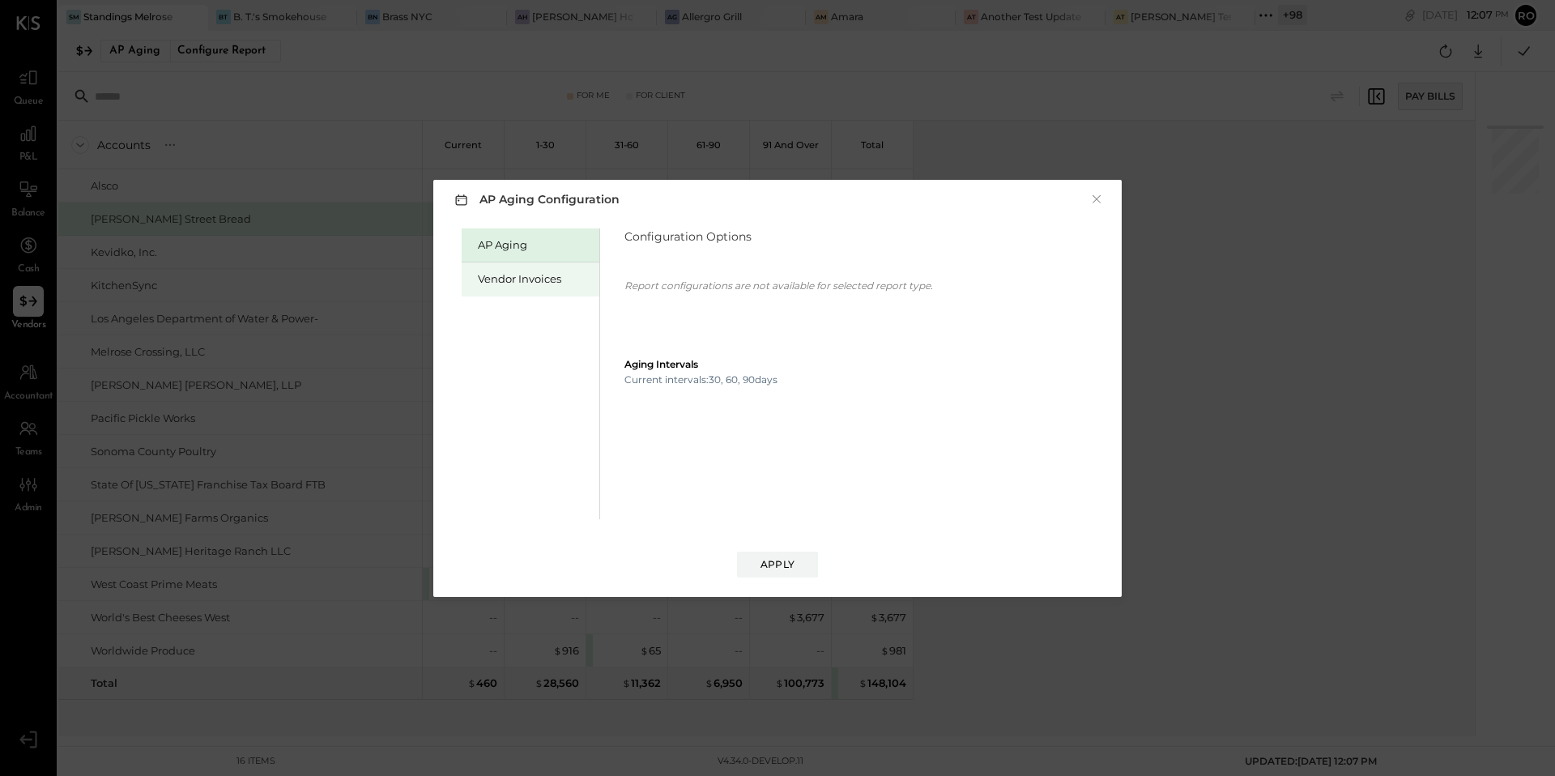
click at [578, 283] on div "Vendor Invoices" at bounding box center [534, 278] width 113 height 15
click at [680, 275] on span "button" at bounding box center [690, 276] width 21 height 13
click at [674, 308] on span "8 Weeks" at bounding box center [656, 304] width 38 height 11
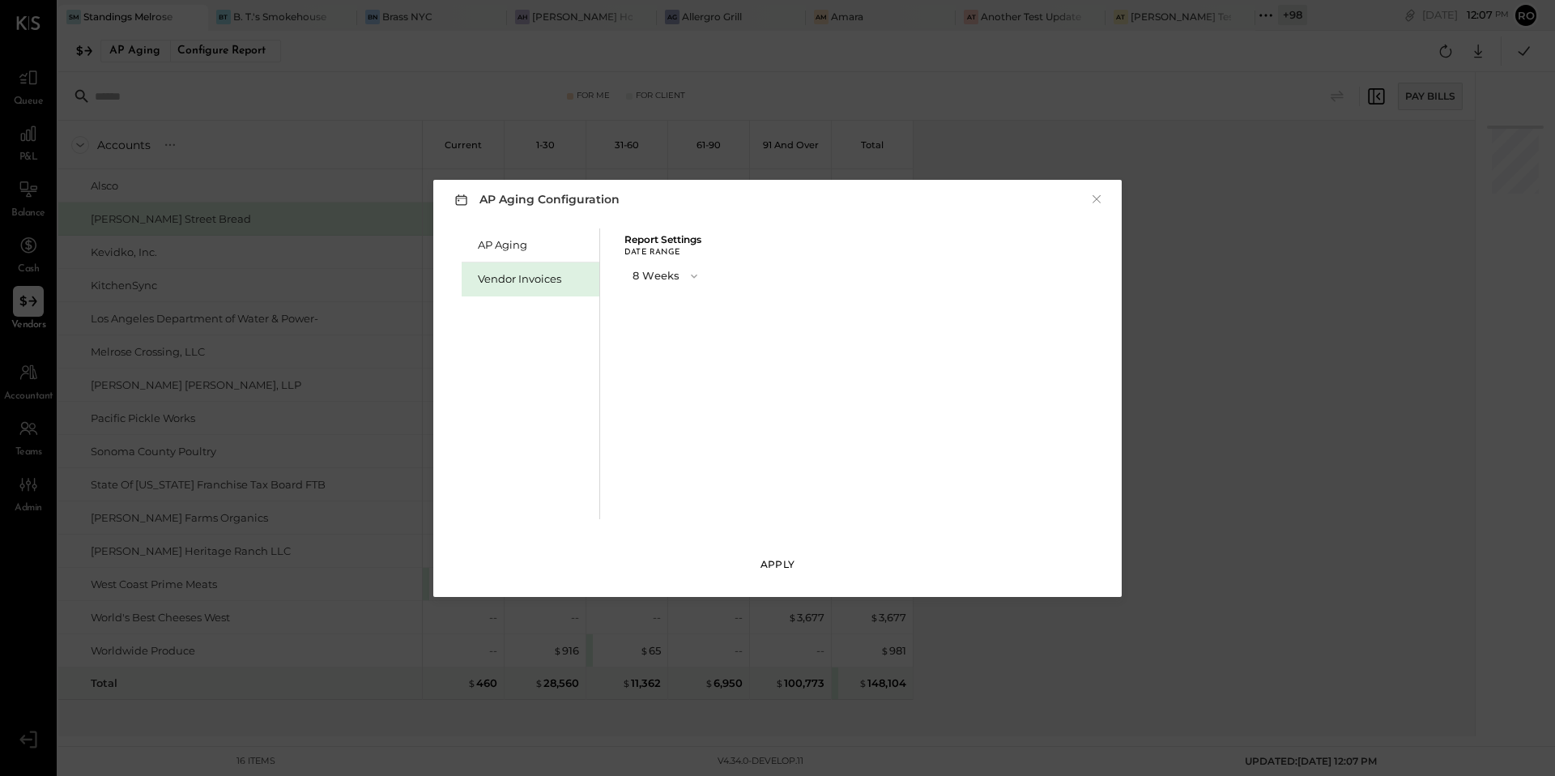
click at [766, 564] on div "Apply" at bounding box center [777, 564] width 34 height 14
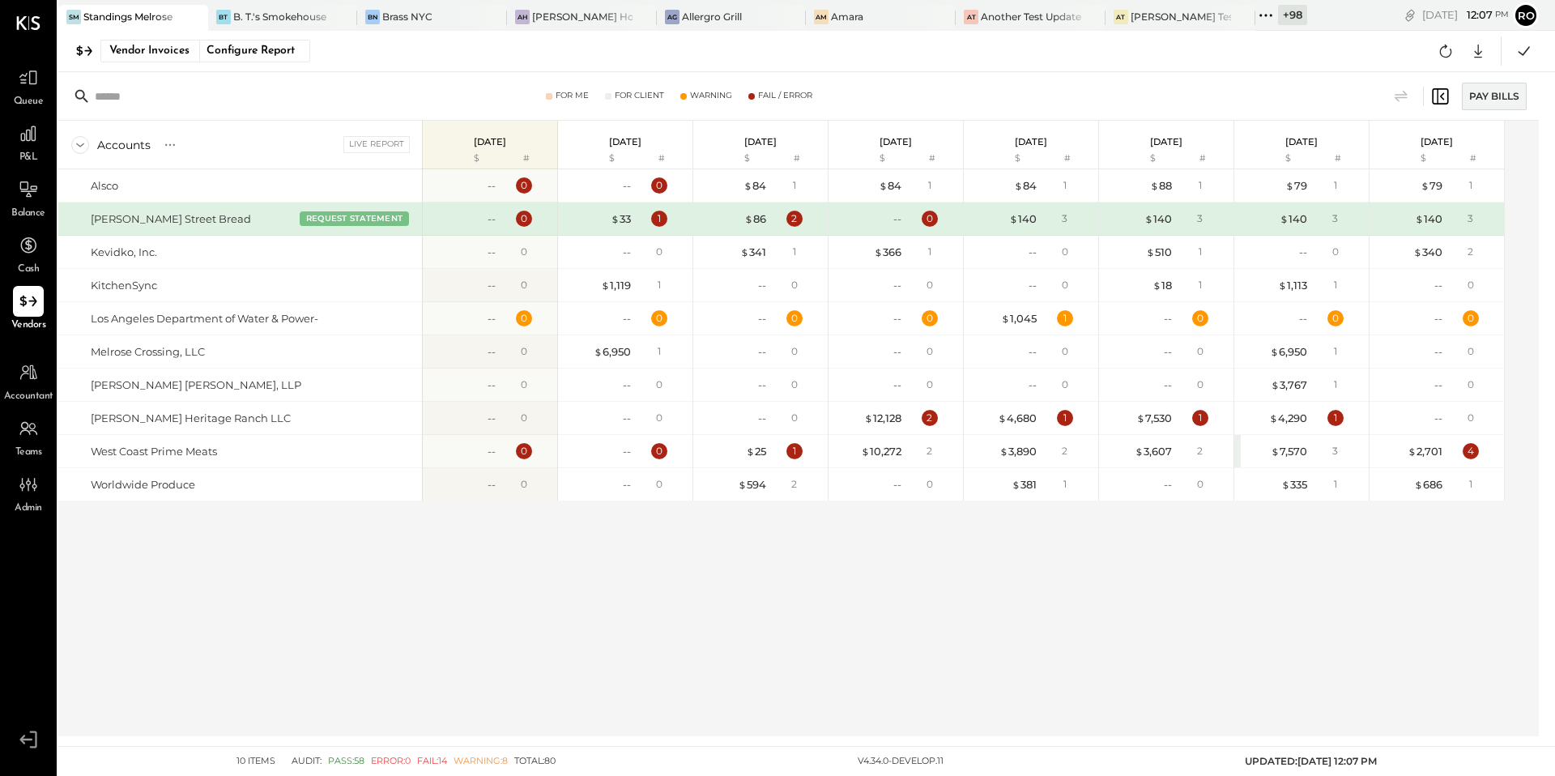
click at [678, 542] on div "Accounts S % GL Live Report 2025-09-08 $ # 2025-09-01 $ # 2025-08-25 $ # 2025-0…" at bounding box center [781, 428] width 1446 height 615
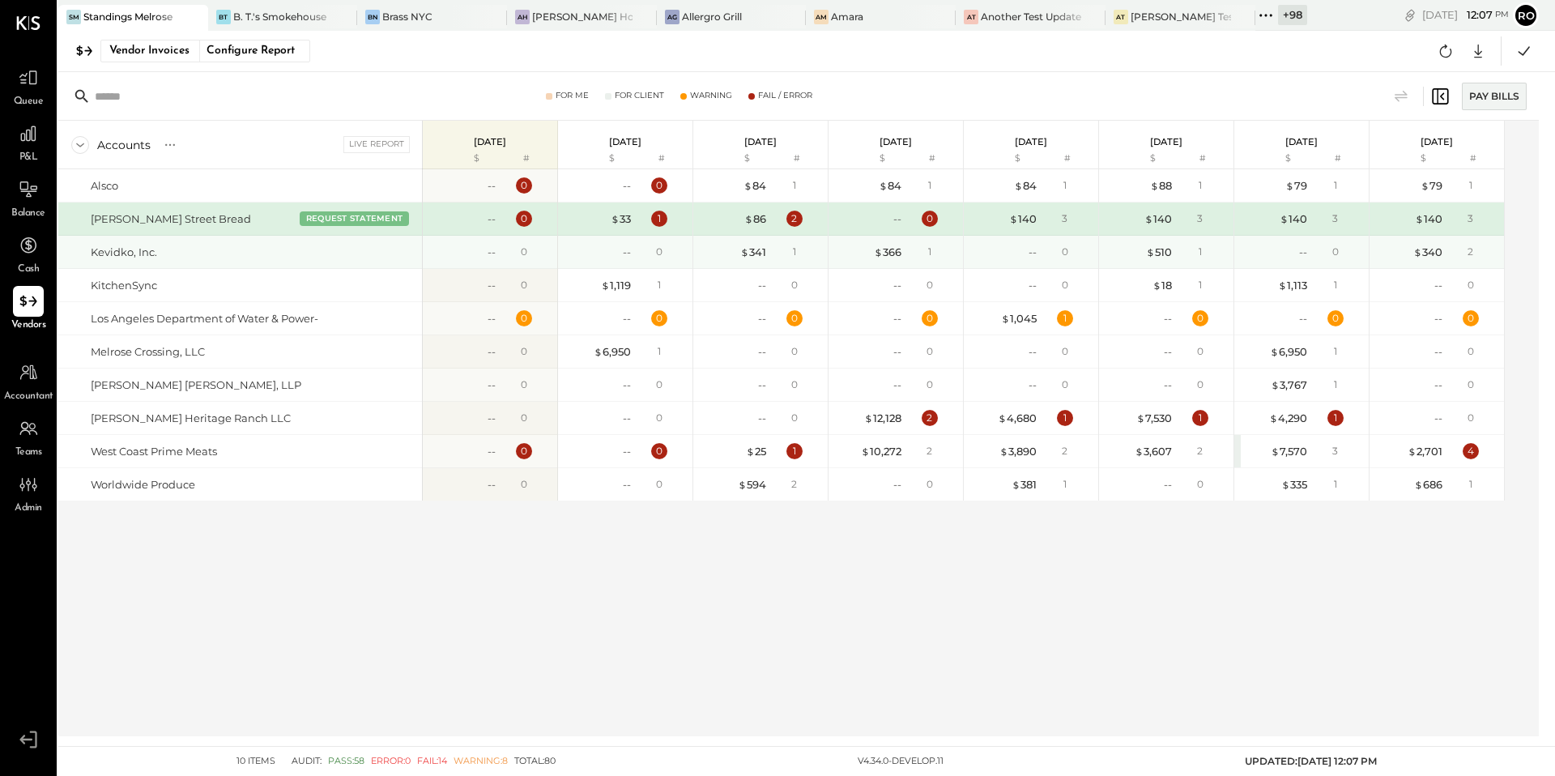
click at [385, 252] on div "Kevidko, Inc." at bounding box center [253, 252] width 325 height 15
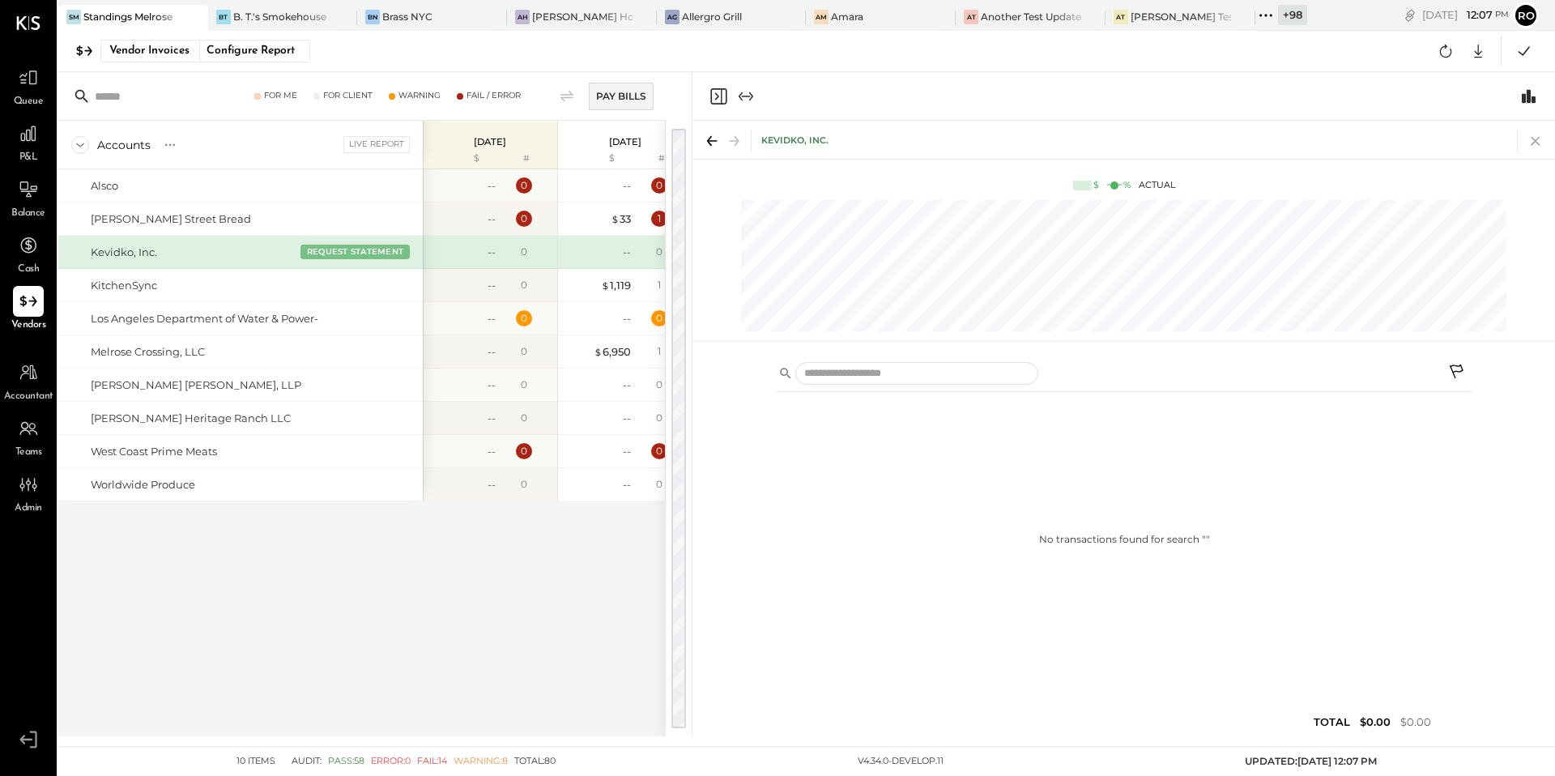
click at [1539, 140] on icon at bounding box center [1535, 141] width 23 height 23
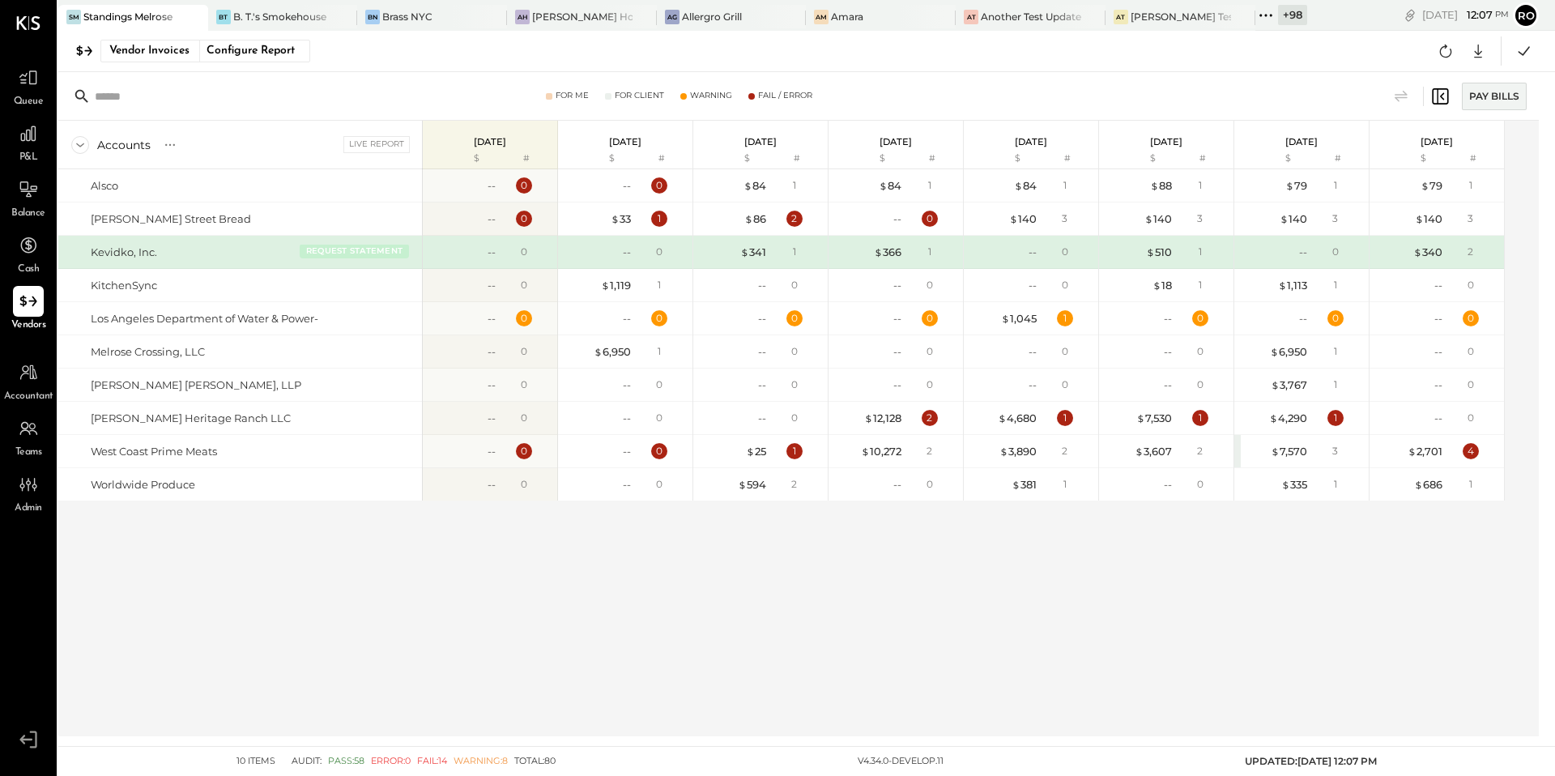
click at [368, 248] on button "REQUEST STATEMENT" at bounding box center [354, 251] width 109 height 15
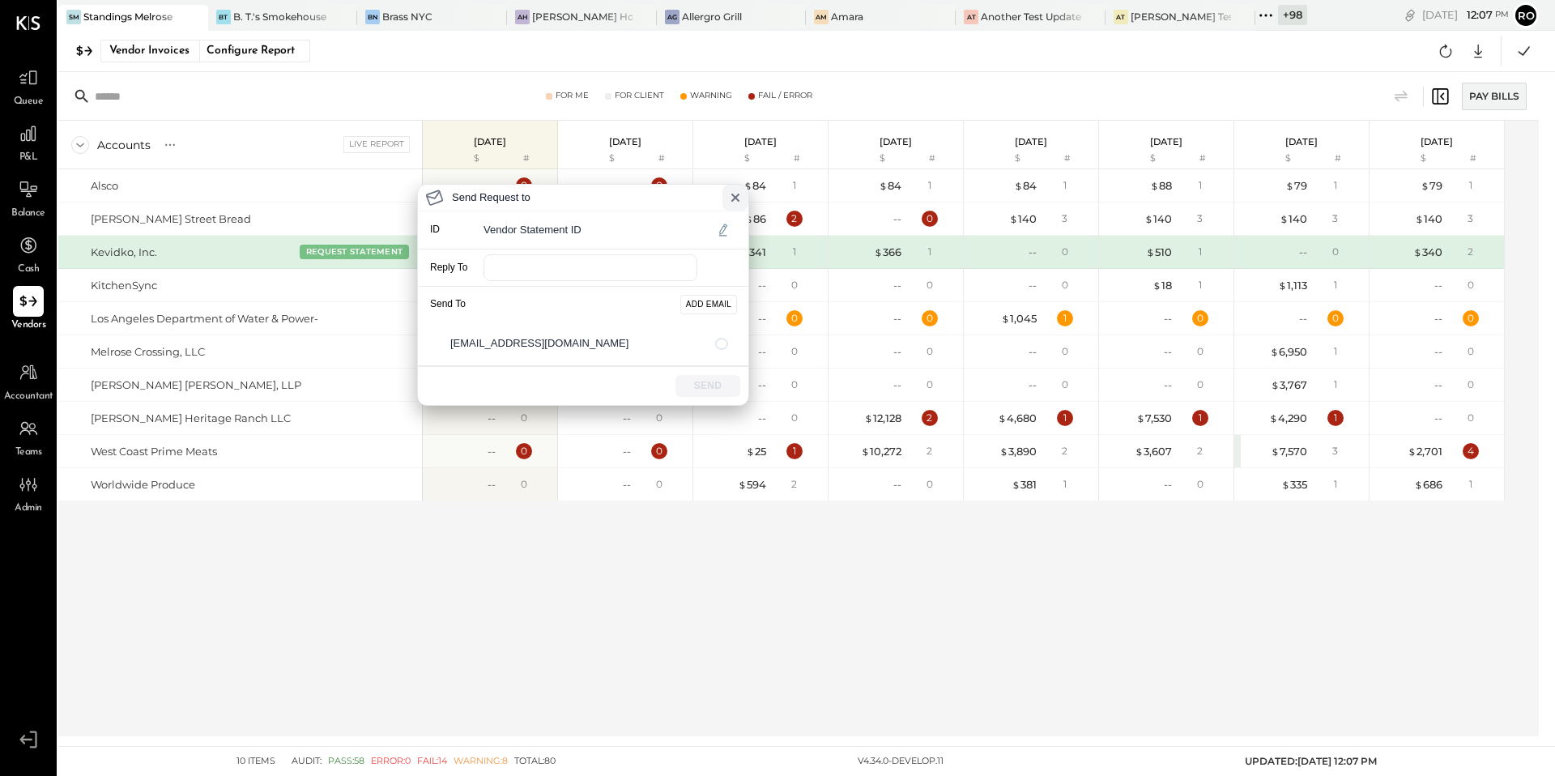
click at [730, 193] on icon at bounding box center [735, 197] width 13 height 13
